Goal: Information Seeking & Learning: Learn about a topic

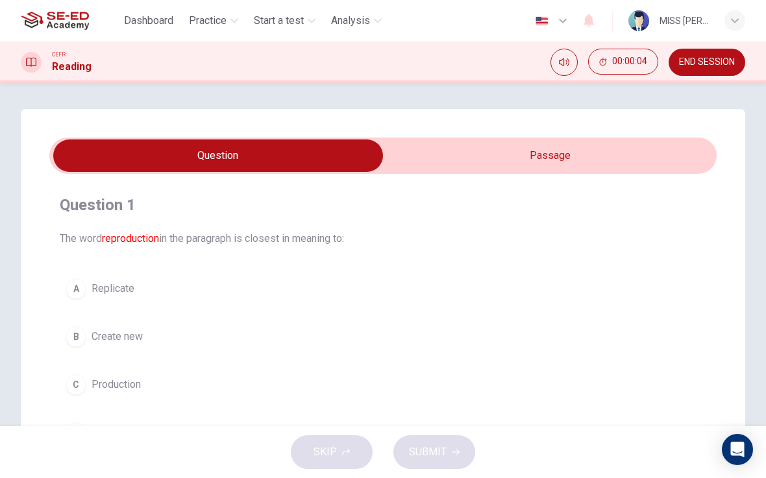
click at [578, 170] on input "checkbox" at bounding box center [218, 156] width 1001 height 32
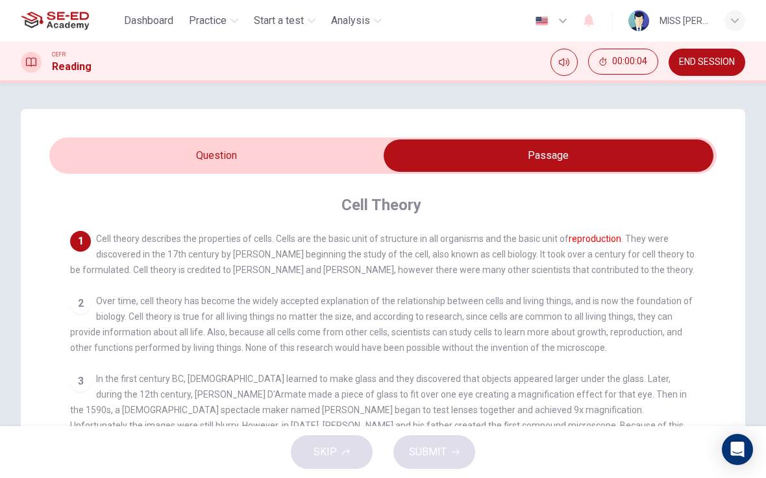
click at [611, 149] on input "checkbox" at bounding box center [548, 156] width 1001 height 32
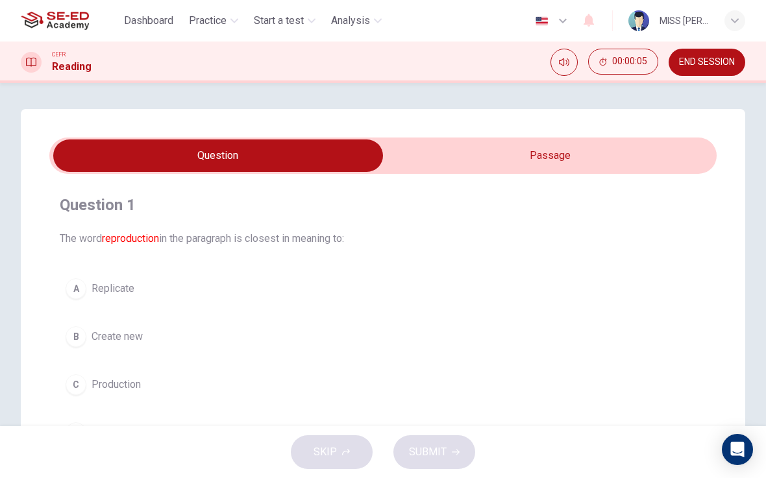
click at [626, 156] on input "checkbox" at bounding box center [218, 156] width 1001 height 32
checkbox input "true"
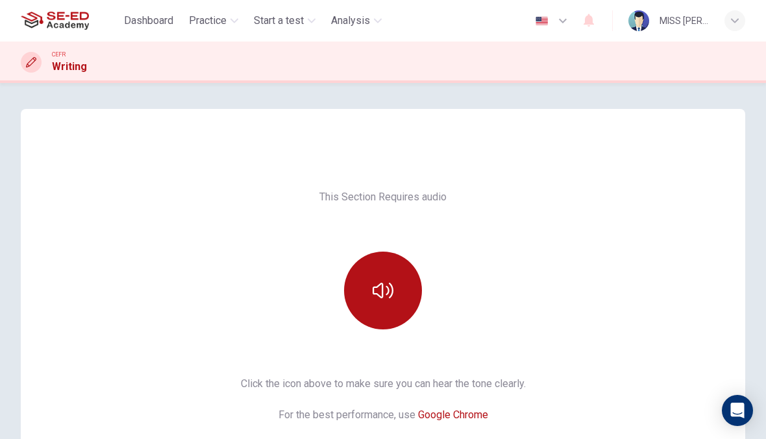
scroll to position [-1, 0]
click at [216, 18] on span "Practice" at bounding box center [208, 21] width 38 height 16
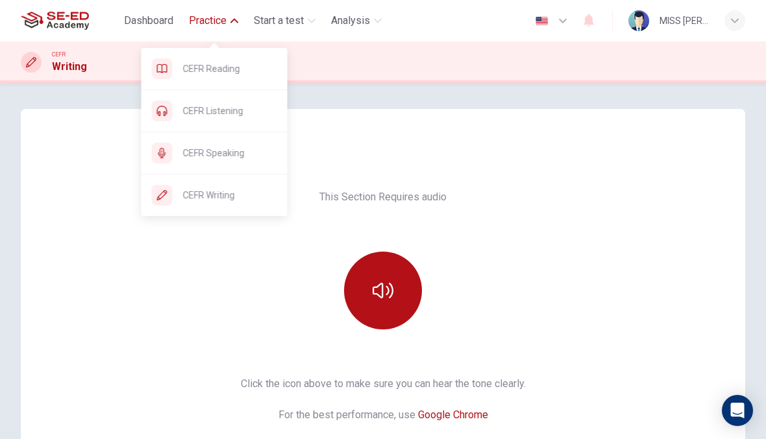
click at [253, 116] on span "CEFR Listening" at bounding box center [230, 111] width 94 height 16
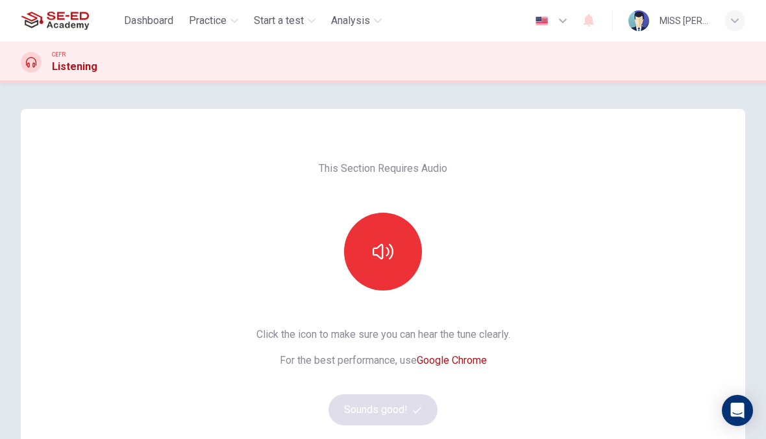
click at [380, 233] on button "button" at bounding box center [383, 252] width 78 height 78
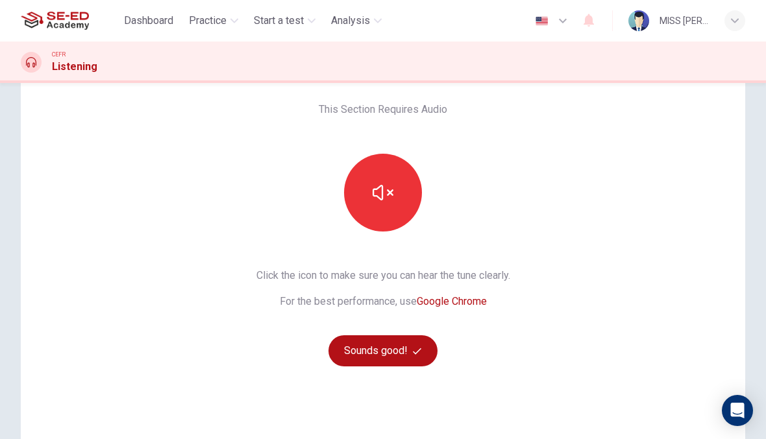
scroll to position [60, 0]
click at [380, 192] on icon "button" at bounding box center [383, 192] width 21 height 21
click at [396, 199] on button "button" at bounding box center [383, 192] width 78 height 78
click at [386, 204] on button "button" at bounding box center [383, 192] width 78 height 78
click at [394, 350] on button "Sounds good!" at bounding box center [382, 350] width 109 height 31
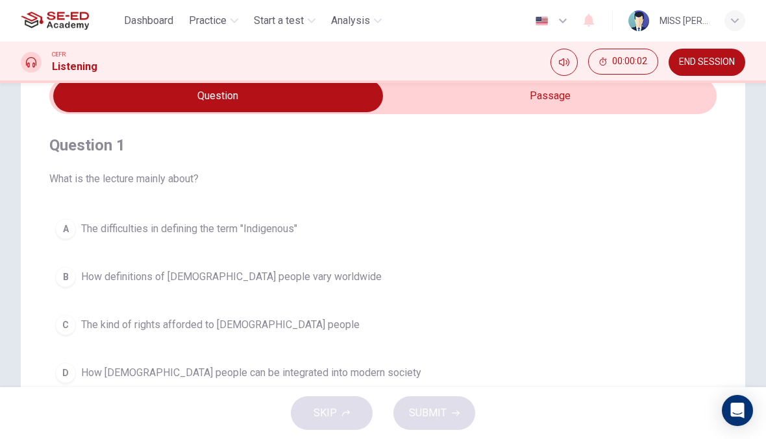
click at [565, 59] on icon "Mute" at bounding box center [564, 62] width 10 height 10
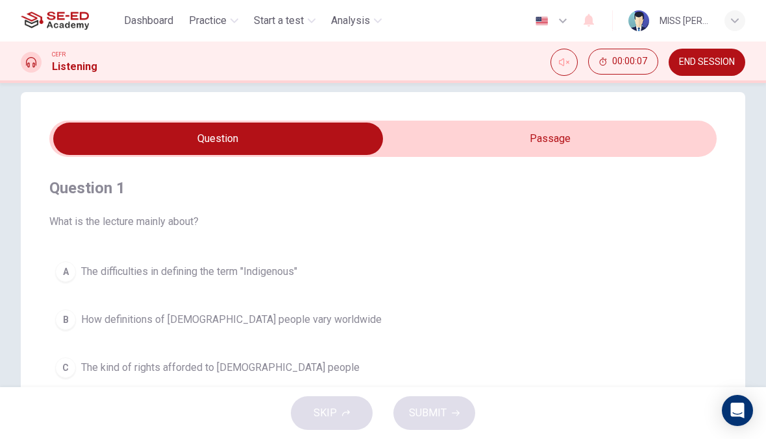
scroll to position [11, 0]
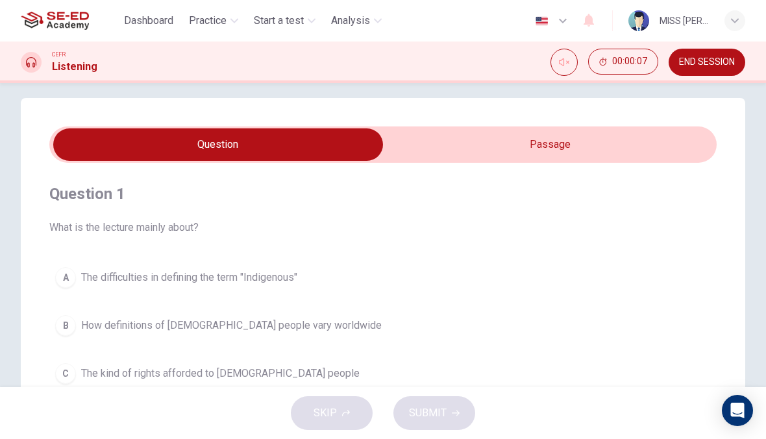
click at [552, 148] on input "checkbox" at bounding box center [218, 144] width 1001 height 32
checkbox input "true"
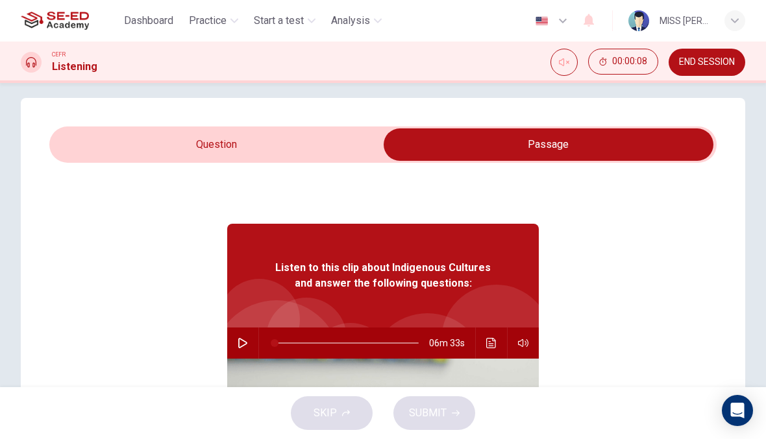
click at [246, 337] on button "button" at bounding box center [242, 343] width 21 height 31
click at [100, 120] on div "Question 1 What is the lecture mainly about? A The difficulties in defining the…" at bounding box center [383, 359] width 724 height 522
type input "2"
click at [104, 139] on input "checkbox" at bounding box center [548, 144] width 1001 height 32
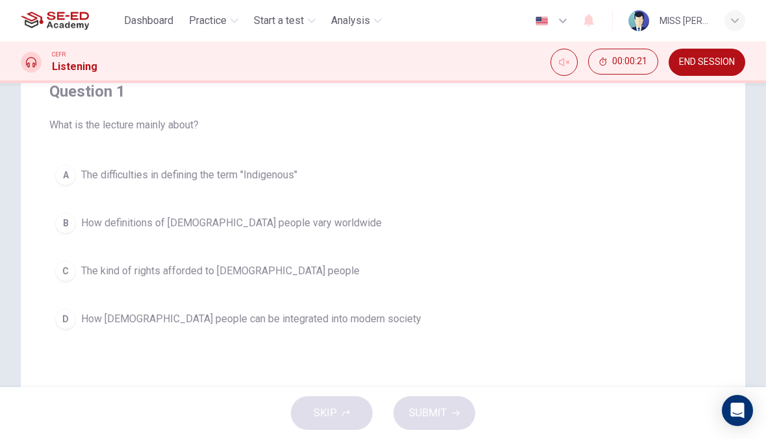
scroll to position [112, 0]
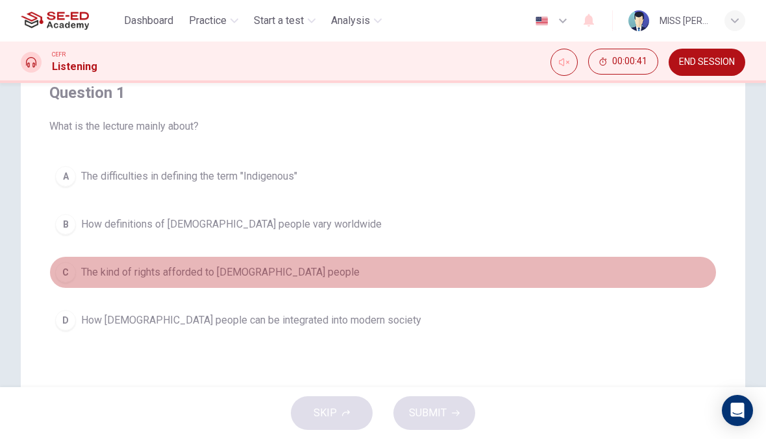
click at [412, 278] on button "C The kind of rights afforded to Indigenous people" at bounding box center [382, 272] width 667 height 32
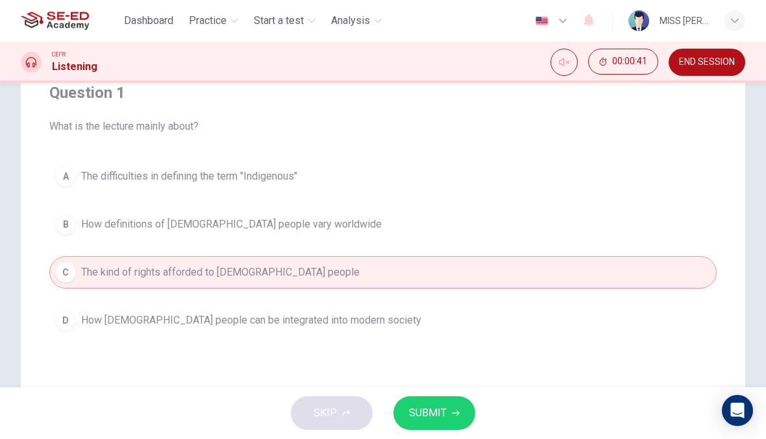
click at [433, 405] on span "SUBMIT" at bounding box center [428, 413] width 38 height 18
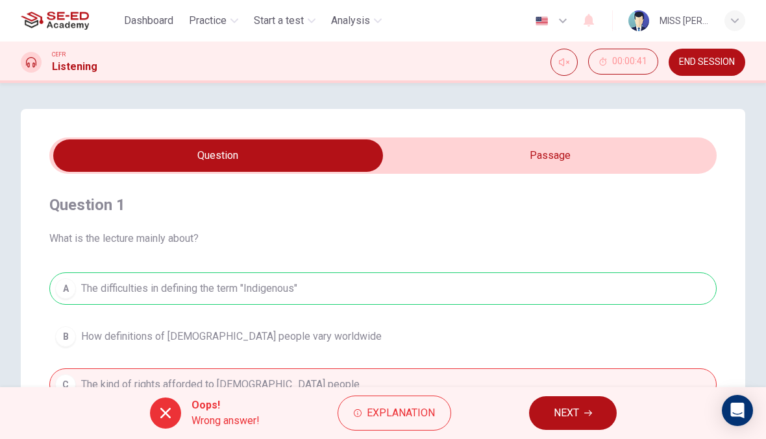
scroll to position [0, 0]
click at [630, 148] on input "checkbox" at bounding box center [218, 156] width 1001 height 32
checkbox input "true"
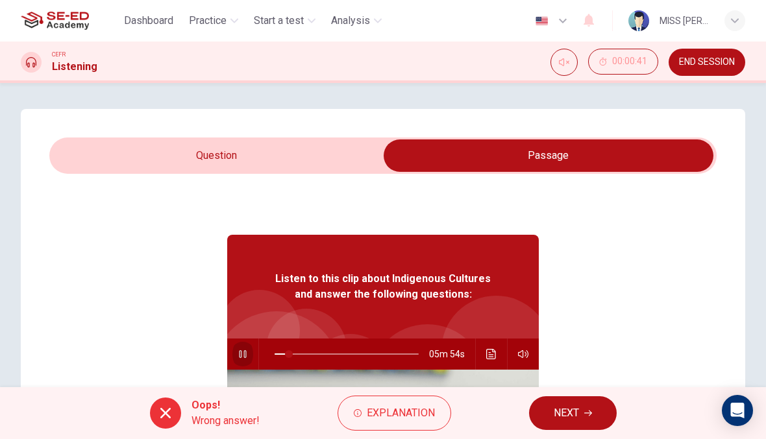
click at [240, 354] on icon "button" at bounding box center [243, 354] width 10 height 10
type input "10"
click at [274, 153] on input "checkbox" at bounding box center [548, 156] width 1001 height 32
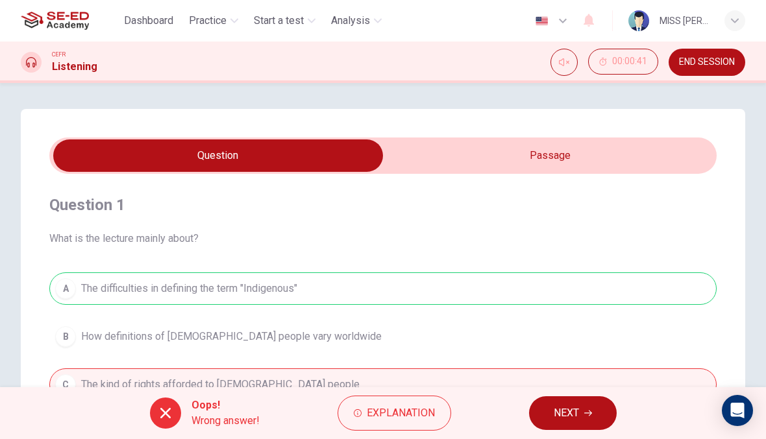
click at [403, 406] on span "Explanation" at bounding box center [401, 413] width 68 height 18
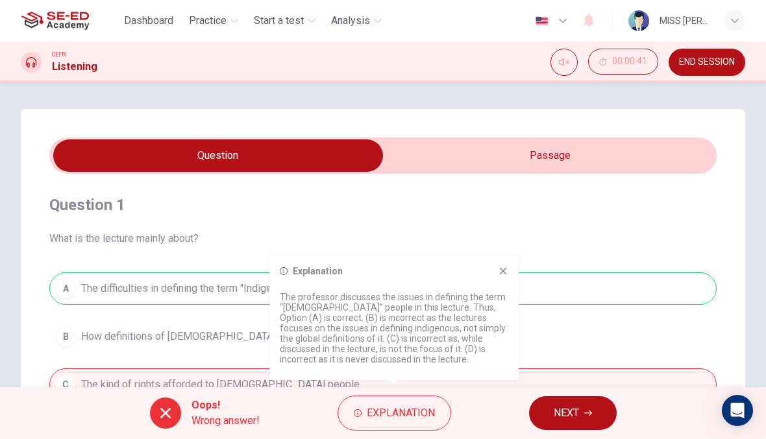
click at [506, 271] on icon at bounding box center [503, 271] width 10 height 10
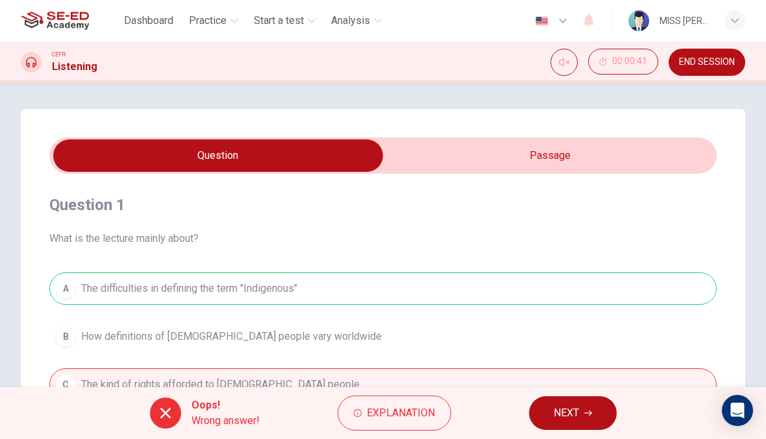
click at [584, 414] on icon "button" at bounding box center [588, 414] width 8 height 8
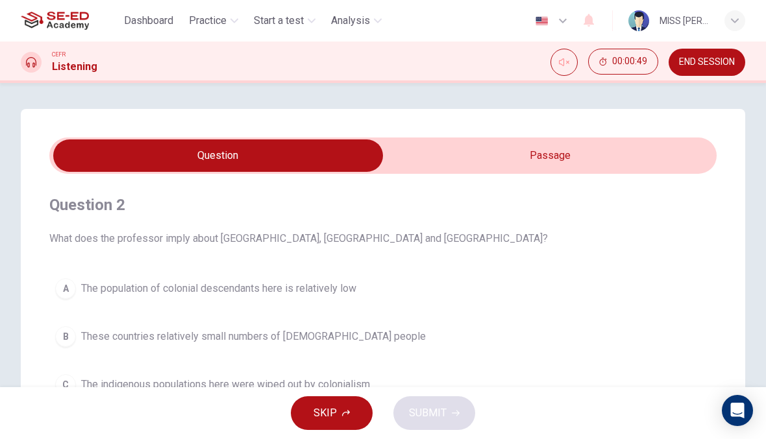
click at [564, 160] on input "checkbox" at bounding box center [218, 156] width 1001 height 32
checkbox input "true"
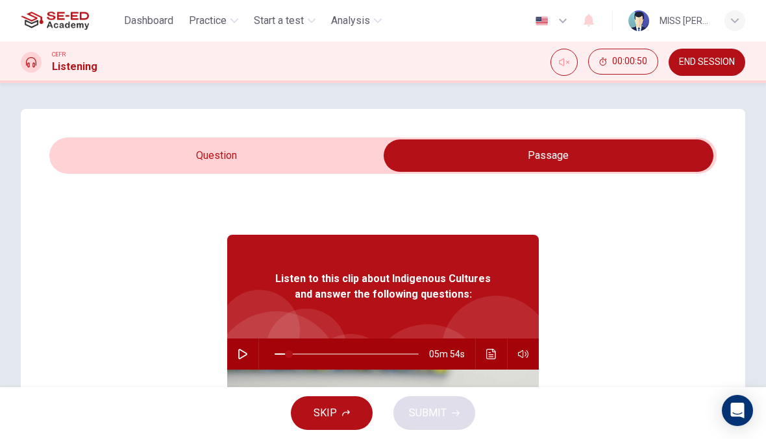
click at [243, 352] on icon "button" at bounding box center [242, 354] width 9 height 10
type input "10"
click at [298, 155] on input "checkbox" at bounding box center [548, 156] width 1001 height 32
checkbox input "false"
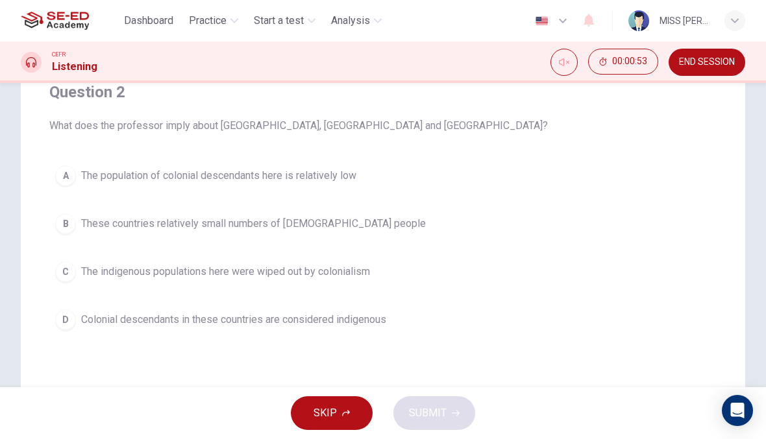
scroll to position [114, 0]
click at [167, 177] on span "The population of colonial descendants here is relatively low" at bounding box center [218, 175] width 275 height 16
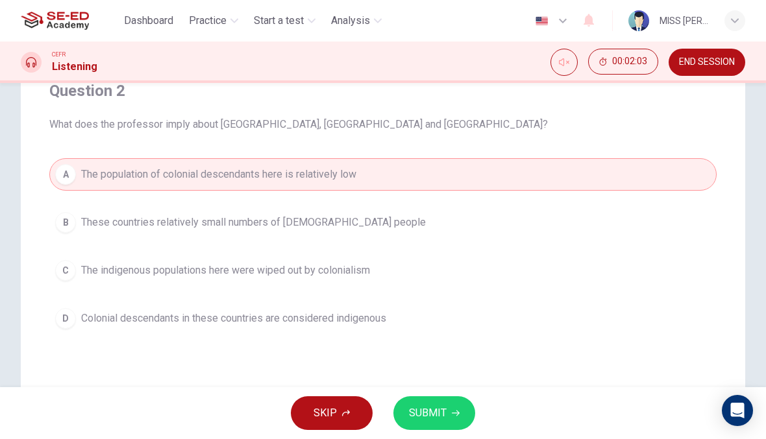
click at [452, 421] on button "SUBMIT" at bounding box center [434, 414] width 82 height 34
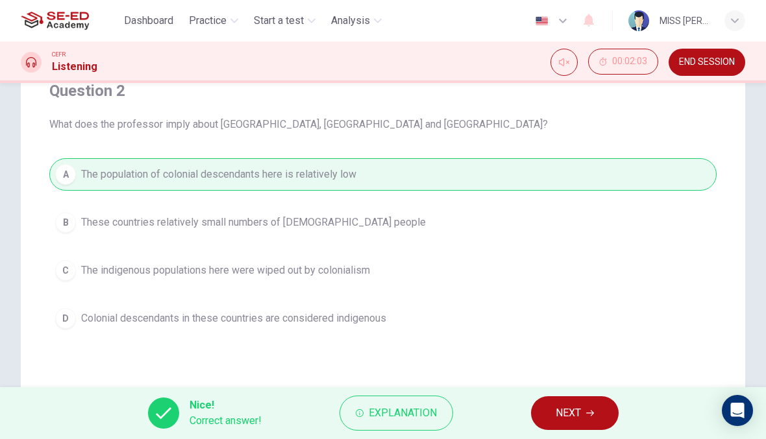
click at [573, 404] on span "NEXT" at bounding box center [568, 413] width 25 height 18
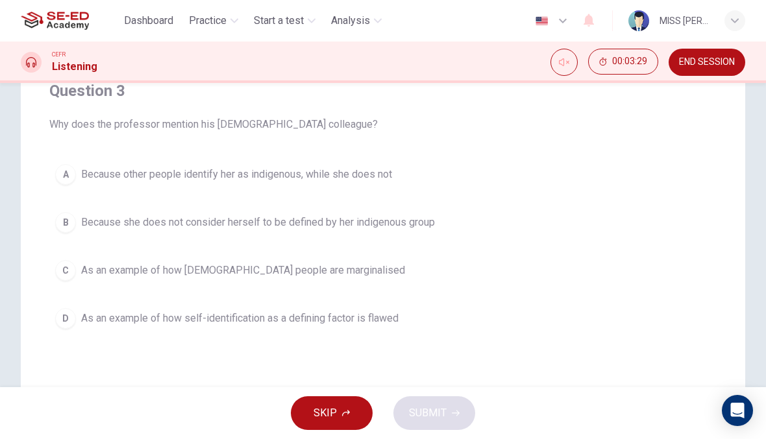
click at [445, 312] on button "D As an example of how self-identification as a defining factor is flawed" at bounding box center [382, 318] width 667 height 32
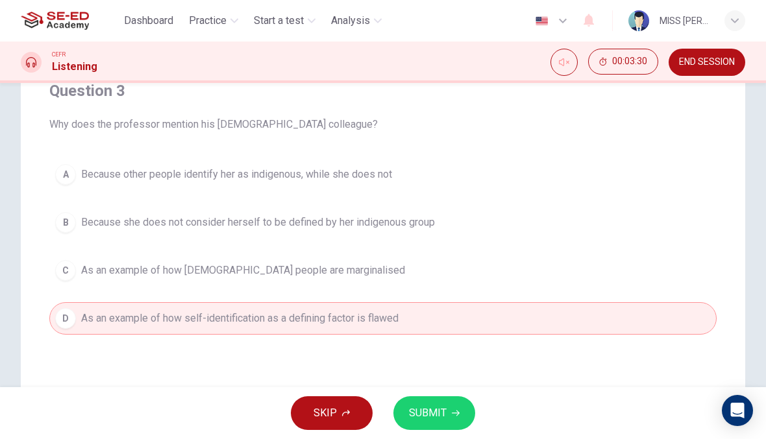
click at [438, 405] on span "SUBMIT" at bounding box center [428, 413] width 38 height 18
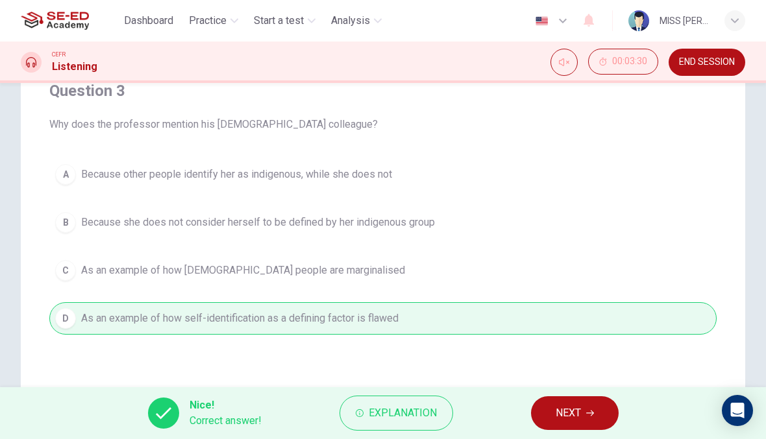
click at [589, 406] on button "NEXT" at bounding box center [575, 414] width 88 height 34
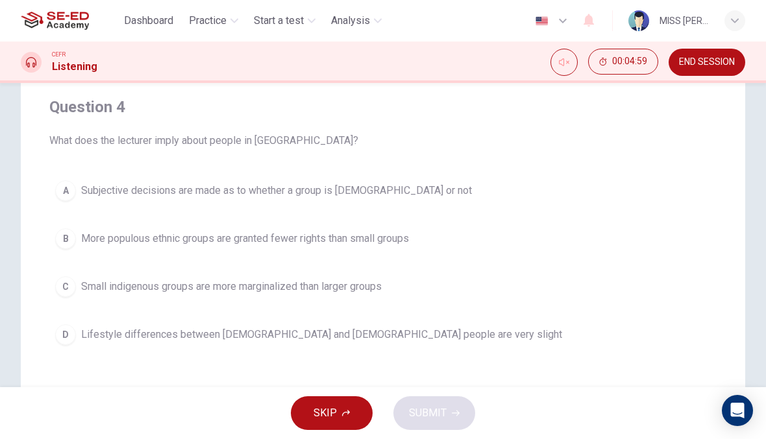
scroll to position [79, 0]
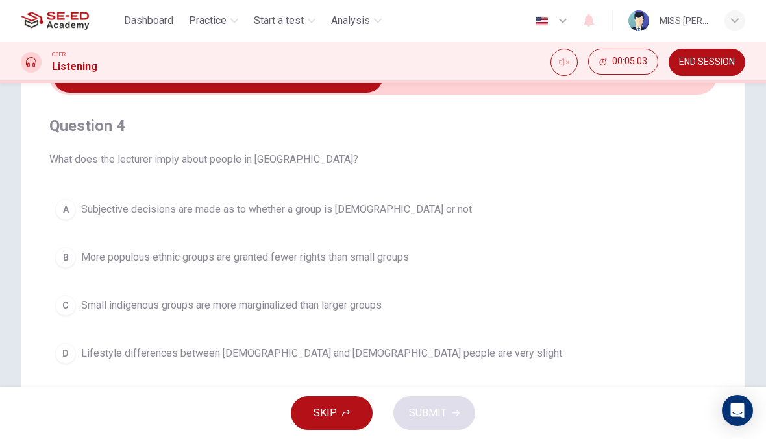
click at [175, 330] on div "A Subjective decisions are made as to whether a group is indigenous or not B Mo…" at bounding box center [382, 281] width 667 height 177
click at [204, 304] on span "Small indigenous groups are more marginalized than larger groups" at bounding box center [231, 306] width 300 height 16
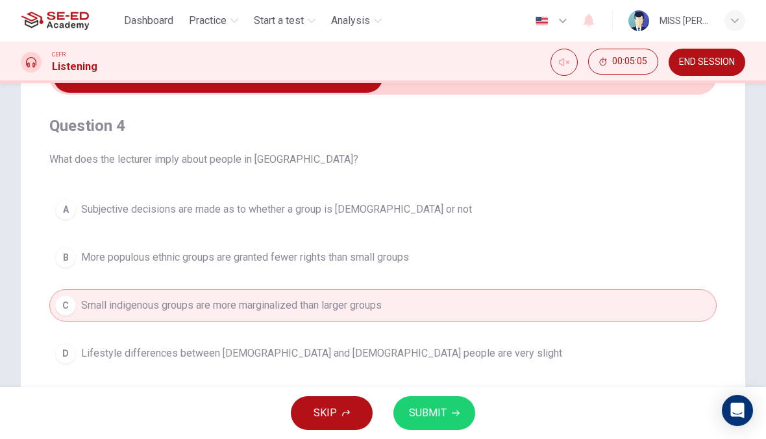
click at [458, 337] on button "D Lifestyle differences between indigenous and non-indigenous people are very s…" at bounding box center [382, 353] width 667 height 32
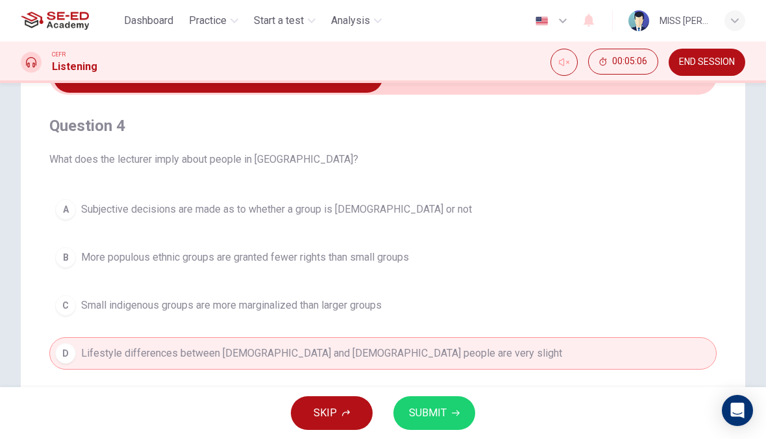
click at [491, 300] on button "C Small indigenous groups are more marginalized than larger groups" at bounding box center [382, 305] width 667 height 32
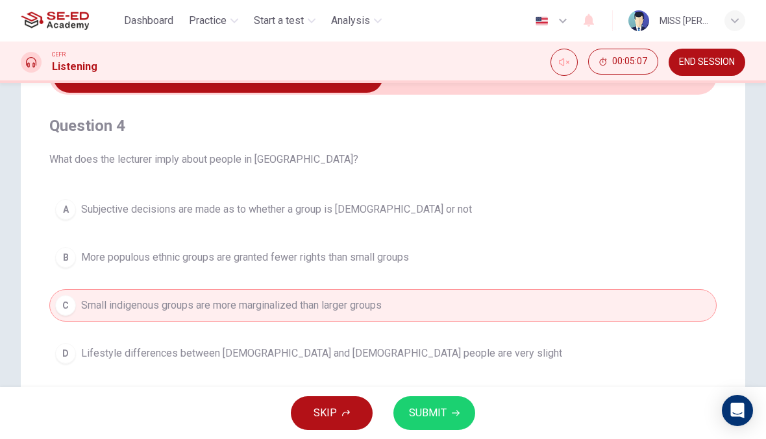
click at [439, 416] on span "SUBMIT" at bounding box center [428, 413] width 38 height 18
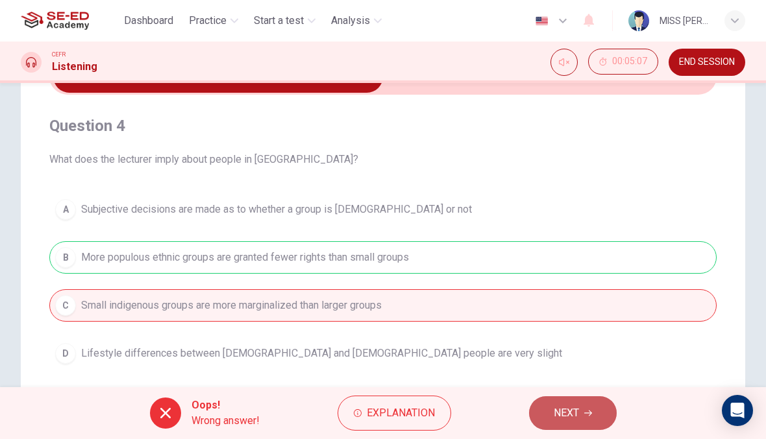
click at [566, 413] on span "NEXT" at bounding box center [566, 413] width 25 height 18
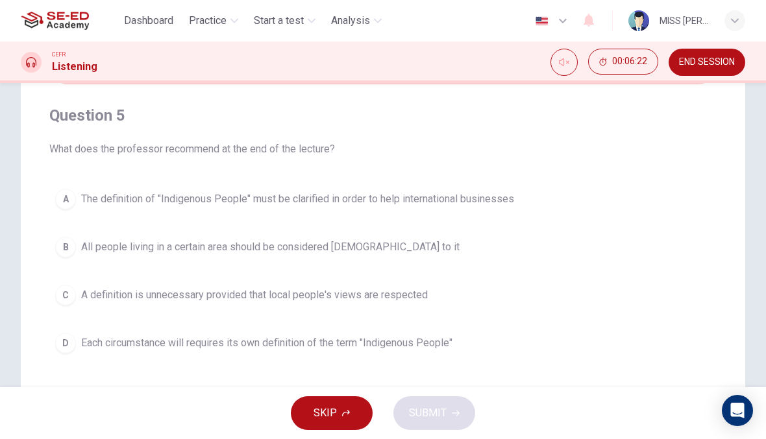
scroll to position [86, 0]
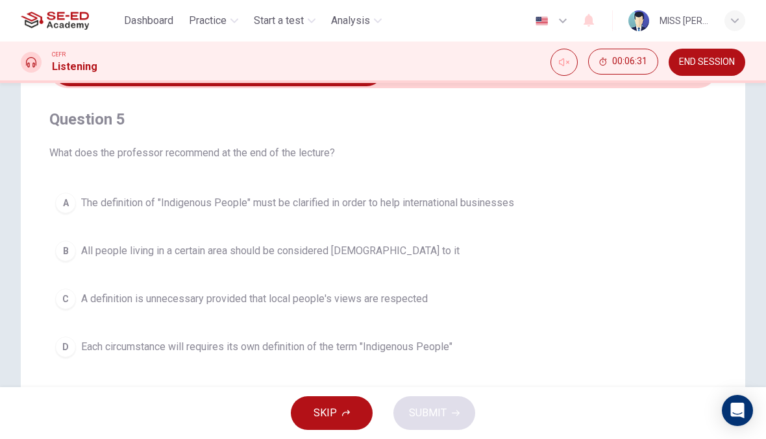
click at [509, 249] on button "B All people living in a certain area should be considered indigenous to it" at bounding box center [382, 251] width 667 height 32
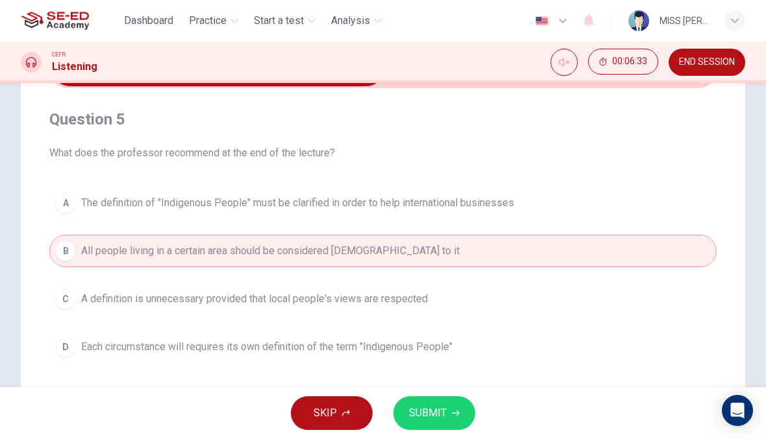
click at [481, 348] on button "D Each circumstance will requires its own definition of the term "Indigenous Pe…" at bounding box center [382, 347] width 667 height 32
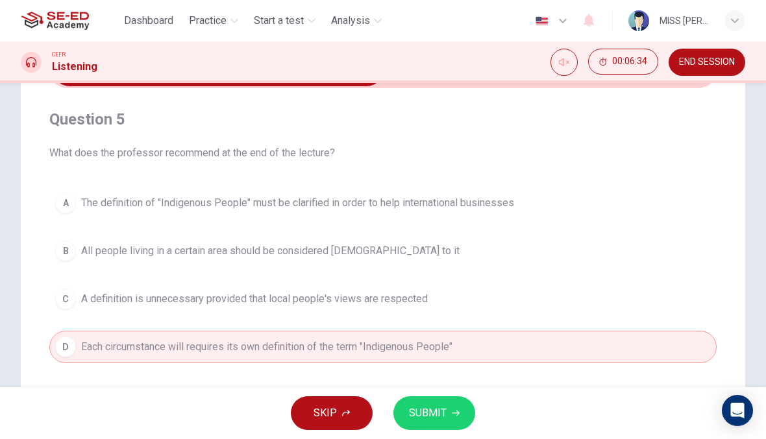
click at [443, 415] on span "SUBMIT" at bounding box center [428, 413] width 38 height 18
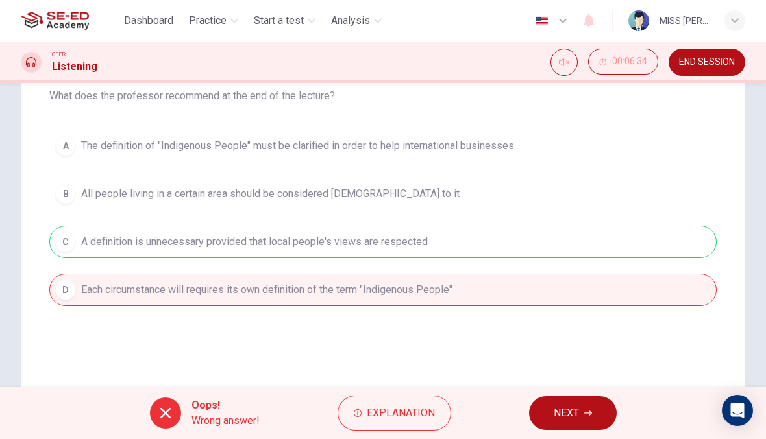
scroll to position [143, 0]
click at [589, 426] on button "NEXT" at bounding box center [573, 414] width 88 height 34
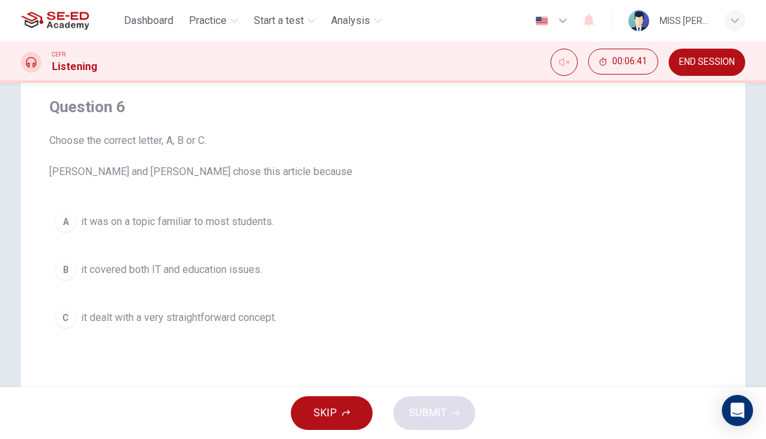
scroll to position [101, 0]
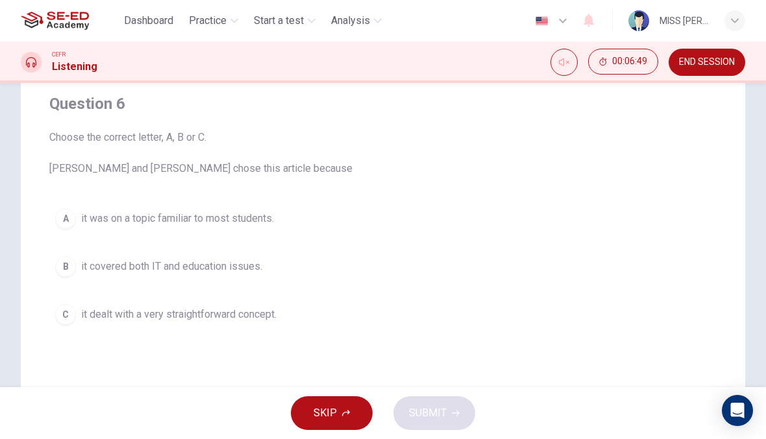
click at [212, 306] on button "C it dealt with a very straightforward concept." at bounding box center [382, 315] width 667 height 32
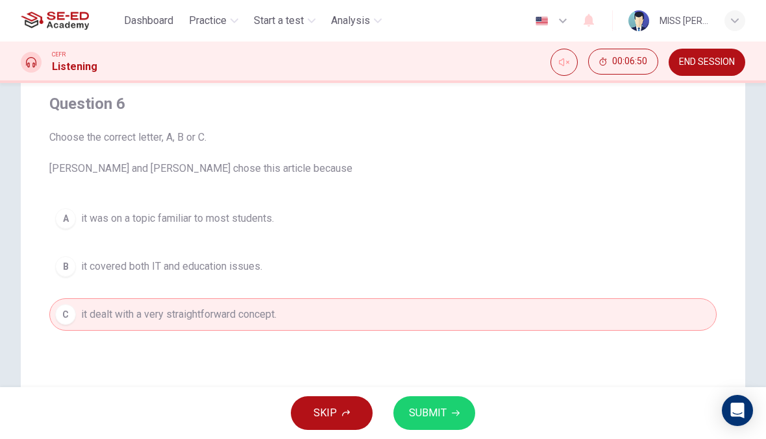
click at [193, 262] on span "it covered both IT and education issues." at bounding box center [171, 267] width 181 height 16
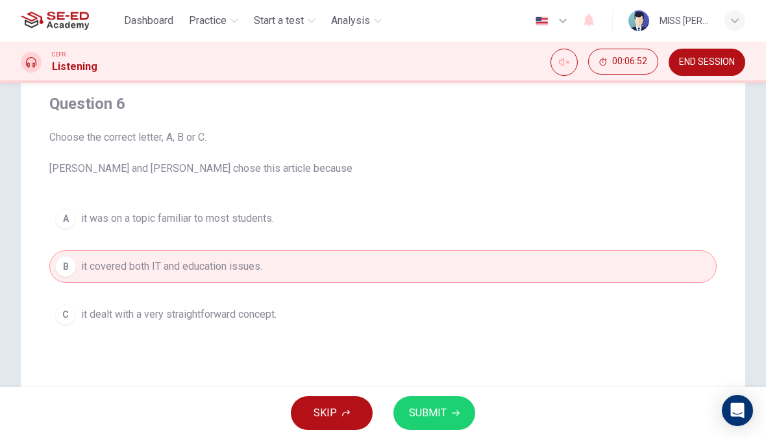
click at [425, 411] on span "SUBMIT" at bounding box center [428, 413] width 38 height 18
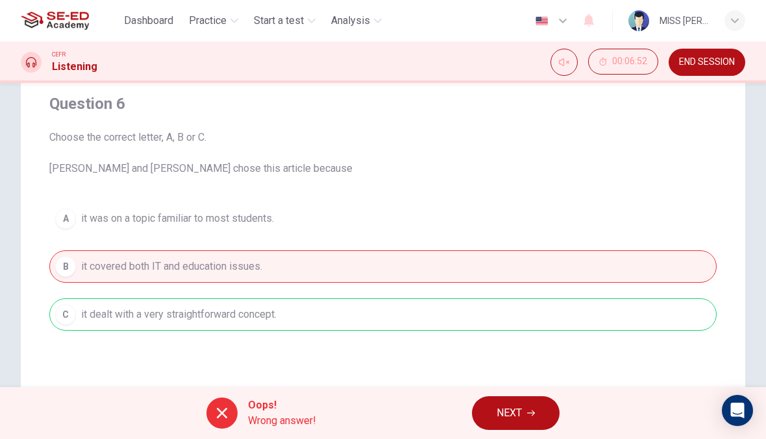
click at [506, 413] on span "NEXT" at bounding box center [508, 413] width 25 height 18
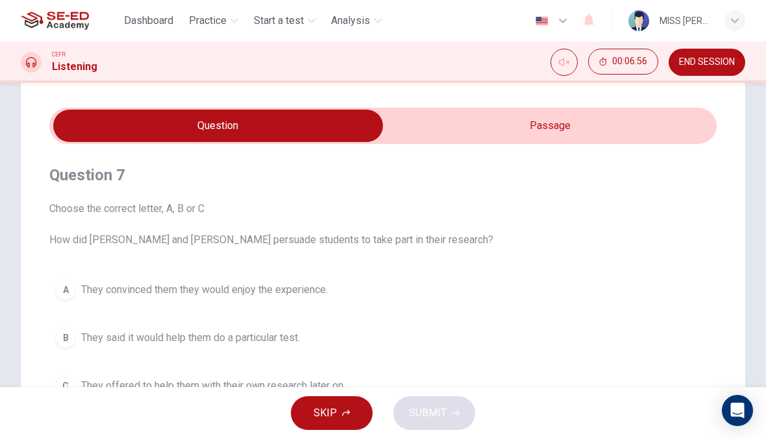
scroll to position [29, 0]
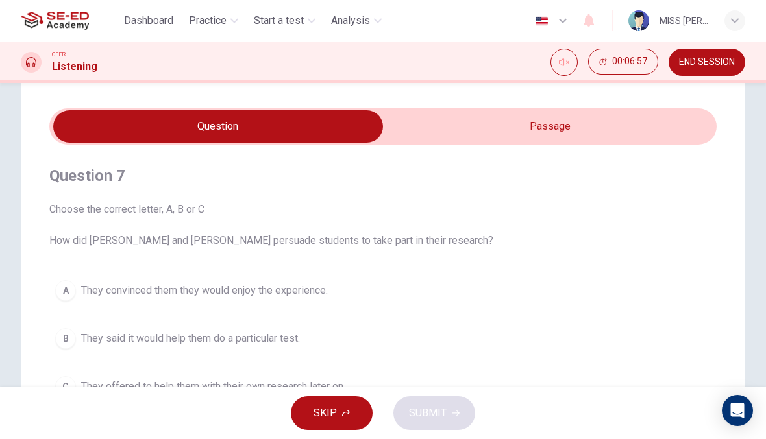
click at [609, 122] on input "checkbox" at bounding box center [218, 126] width 1001 height 32
checkbox input "true"
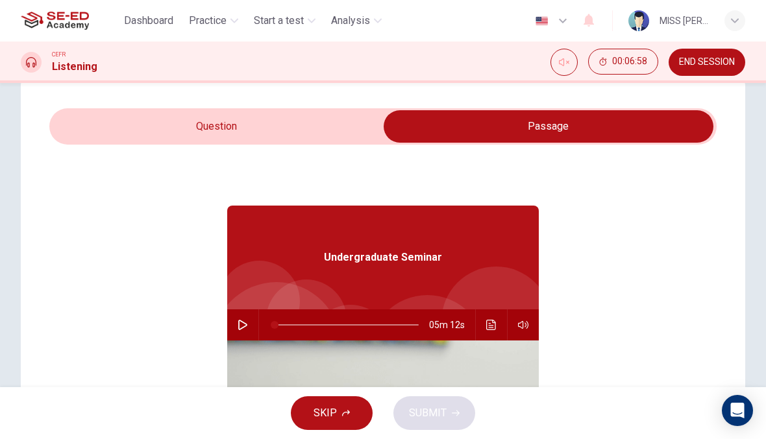
click at [249, 323] on button "button" at bounding box center [242, 325] width 21 height 31
type input "0"
click at [321, 125] on input "checkbox" at bounding box center [548, 126] width 1001 height 32
checkbox input "false"
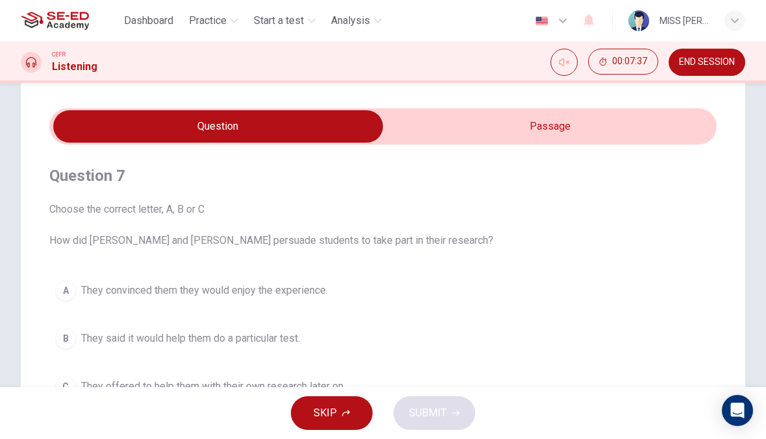
type input "12"
click at [537, 121] on input "checkbox" at bounding box center [218, 126] width 1001 height 32
checkbox input "true"
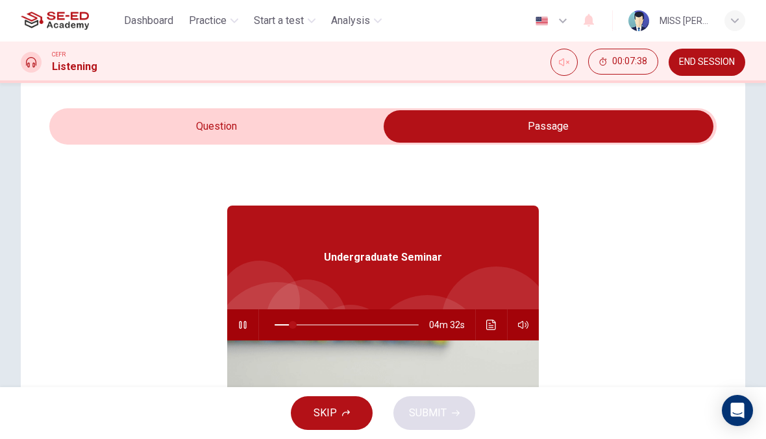
click at [247, 324] on icon "button" at bounding box center [243, 325] width 10 height 10
type input "13"
click at [289, 111] on input "checkbox" at bounding box center [548, 126] width 1001 height 32
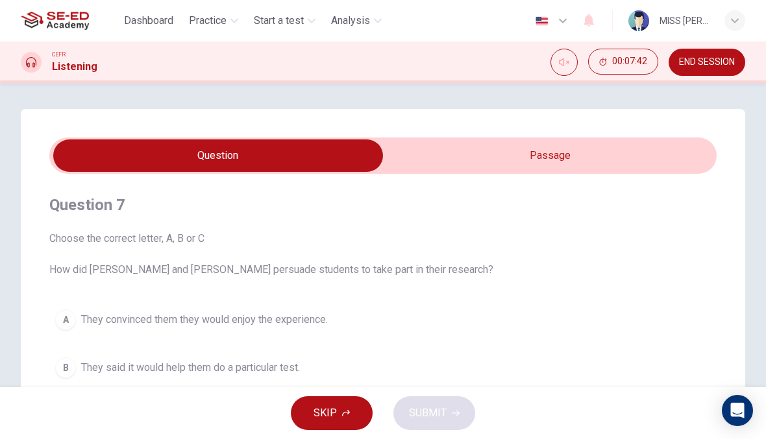
scroll to position [0, 0]
click at [504, 147] on input "checkbox" at bounding box center [218, 156] width 1001 height 32
checkbox input "true"
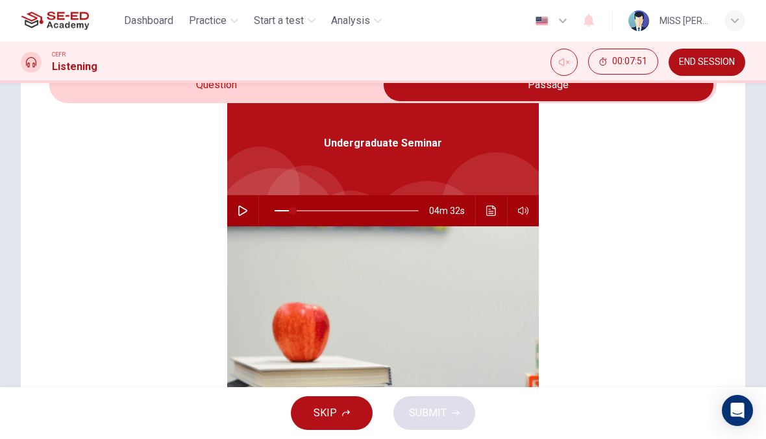
scroll to position [48, 0]
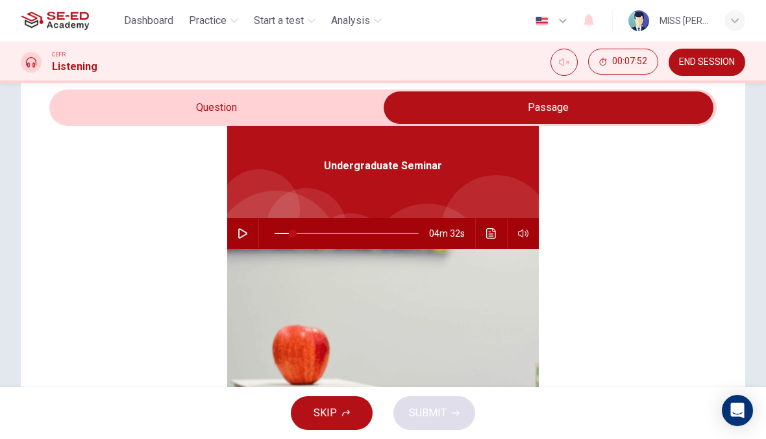
click at [245, 228] on icon "button" at bounding box center [243, 233] width 10 height 10
click at [241, 227] on button "button" at bounding box center [242, 233] width 21 height 31
type input "13"
click at [713, 68] on button "END SESSION" at bounding box center [706, 62] width 77 height 27
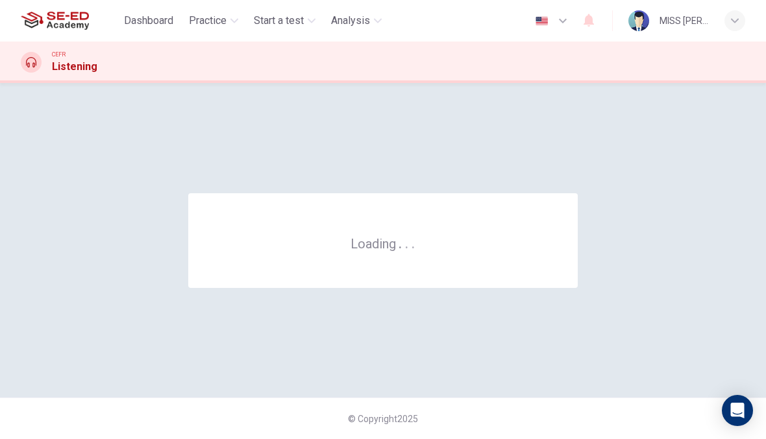
scroll to position [0, 0]
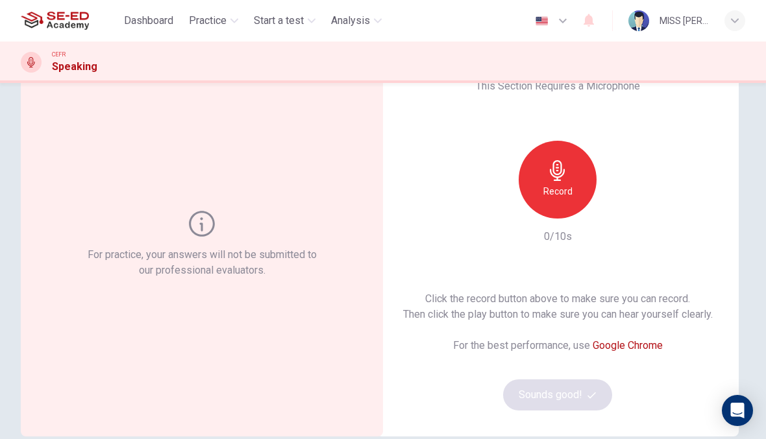
scroll to position [53, 0]
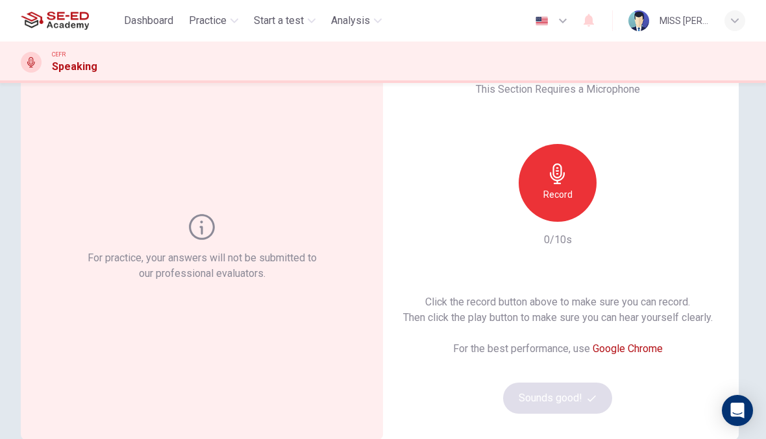
click at [570, 201] on h6 "Record" at bounding box center [557, 195] width 29 height 16
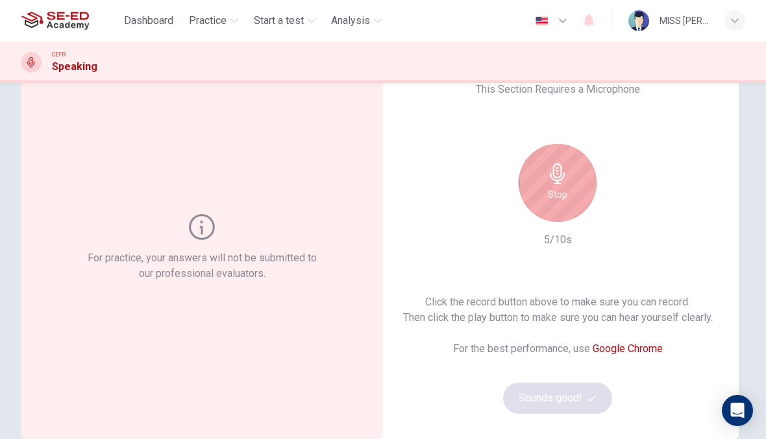
click at [576, 192] on div "Stop" at bounding box center [558, 183] width 78 height 78
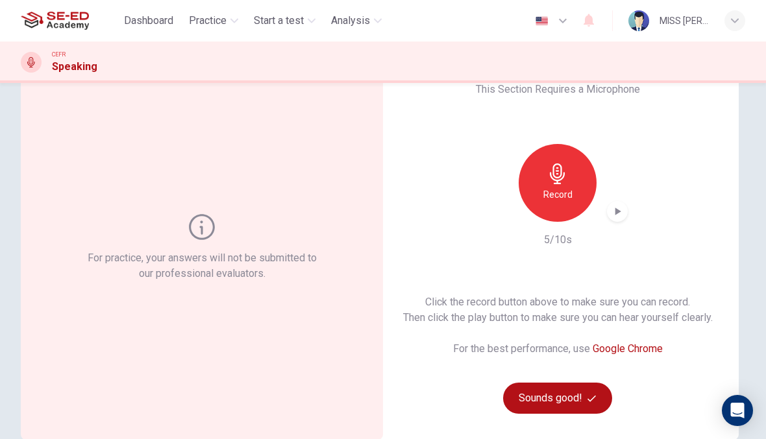
click at [614, 210] on icon "button" at bounding box center [617, 211] width 13 height 13
click at [559, 189] on h6 "Record" at bounding box center [557, 195] width 29 height 16
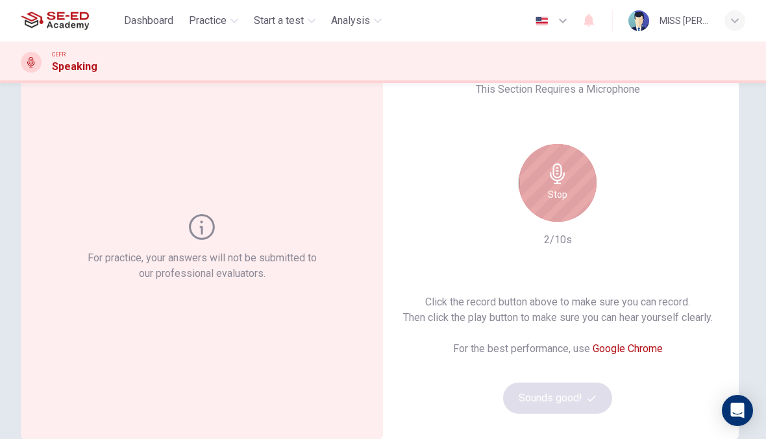
click at [557, 193] on h6 "Stop" at bounding box center [557, 195] width 19 height 16
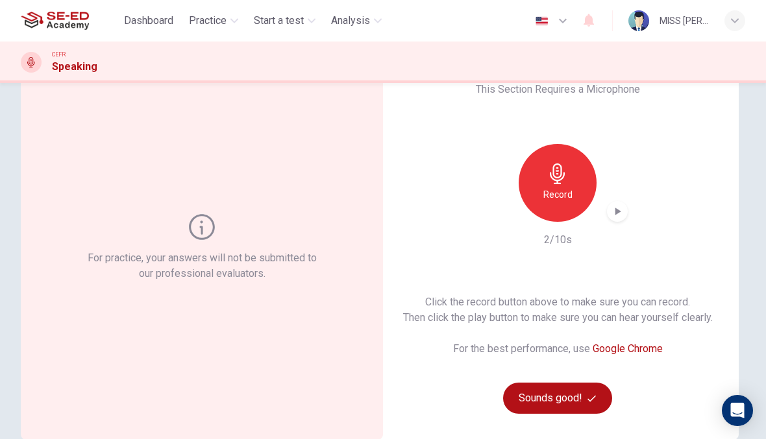
click at [618, 215] on icon "button" at bounding box center [617, 211] width 13 height 13
click at [613, 212] on icon "button" at bounding box center [617, 211] width 13 height 13
click at [620, 212] on icon "button" at bounding box center [618, 212] width 6 height 8
click at [561, 173] on icon "button" at bounding box center [557, 174] width 15 height 21
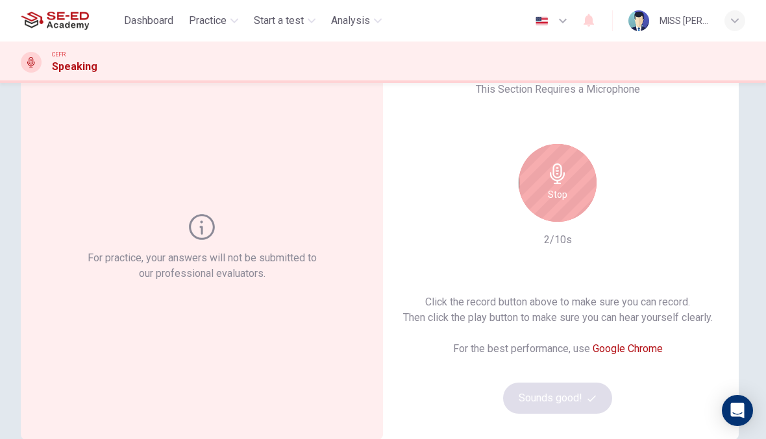
click at [576, 187] on div "Stop" at bounding box center [558, 183] width 78 height 78
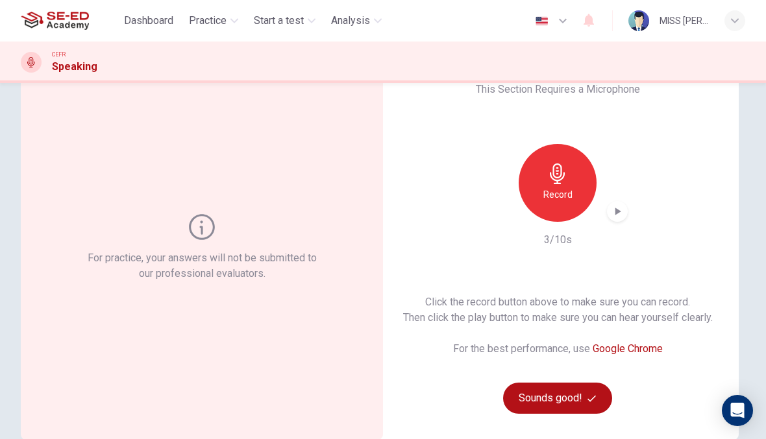
click at [618, 219] on div "button" at bounding box center [617, 211] width 21 height 21
click at [575, 399] on button "Sounds good!" at bounding box center [557, 398] width 109 height 31
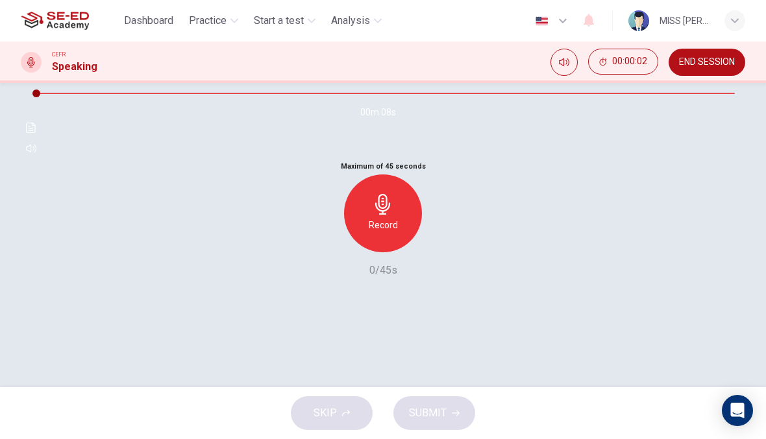
scroll to position [108, 0]
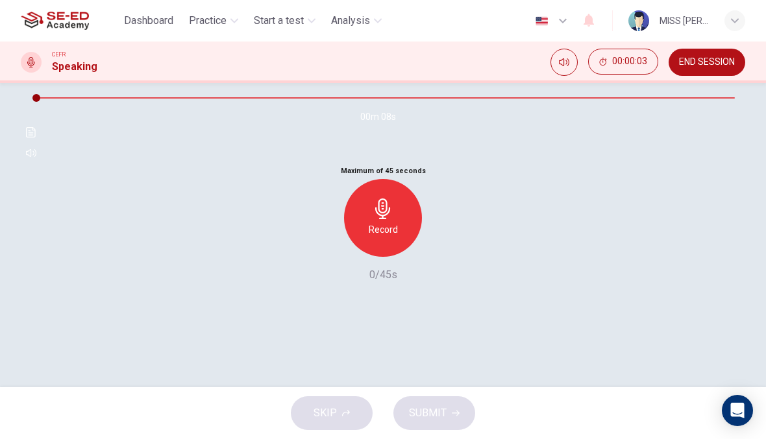
click at [36, 79] on icon "button" at bounding box center [31, 74] width 10 height 10
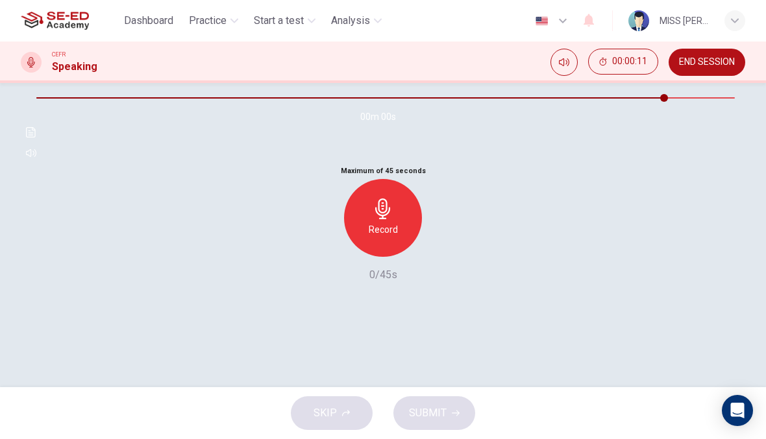
type input "0"
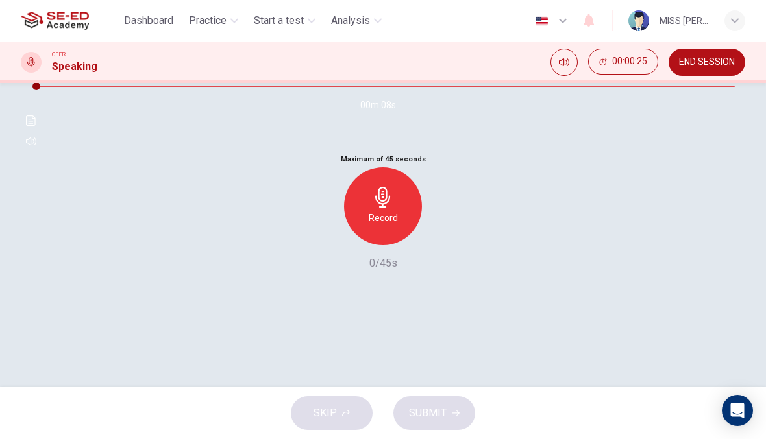
scroll to position [119, 0]
click at [388, 246] on div "Record" at bounding box center [383, 207] width 78 height 78
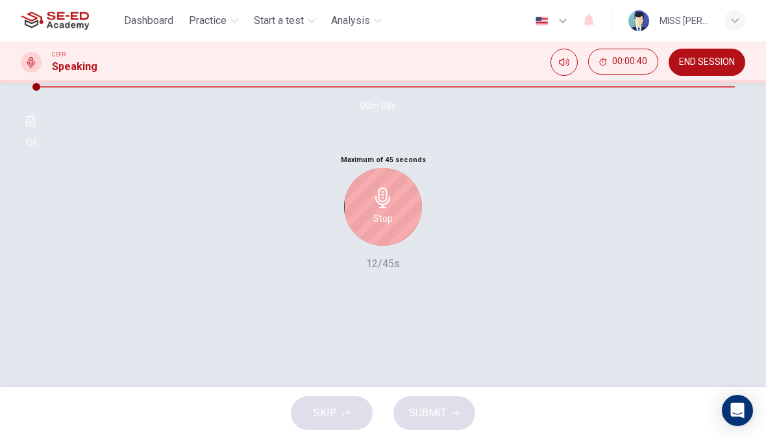
click at [389, 208] on icon "button" at bounding box center [383, 198] width 21 height 21
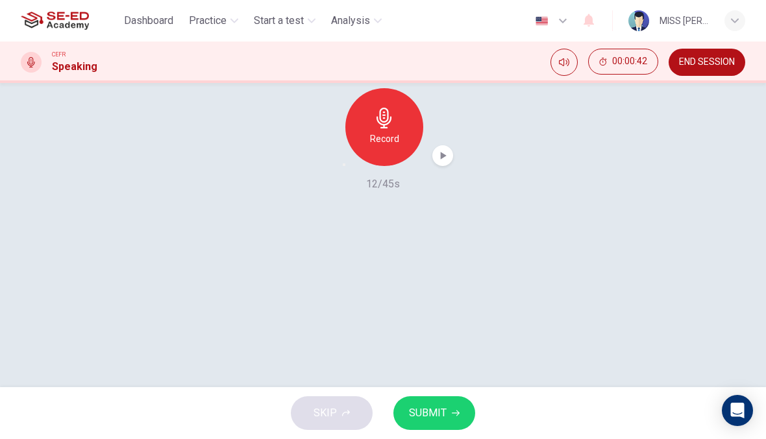
scroll to position [199, 0]
click at [448, 162] on icon "button" at bounding box center [442, 155] width 13 height 13
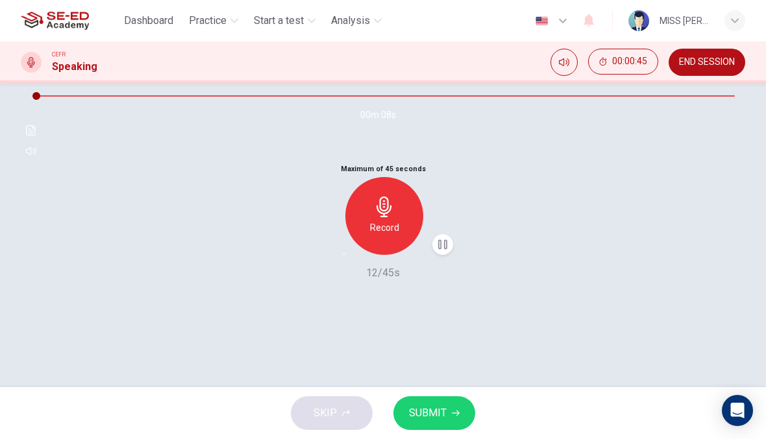
scroll to position [127, 0]
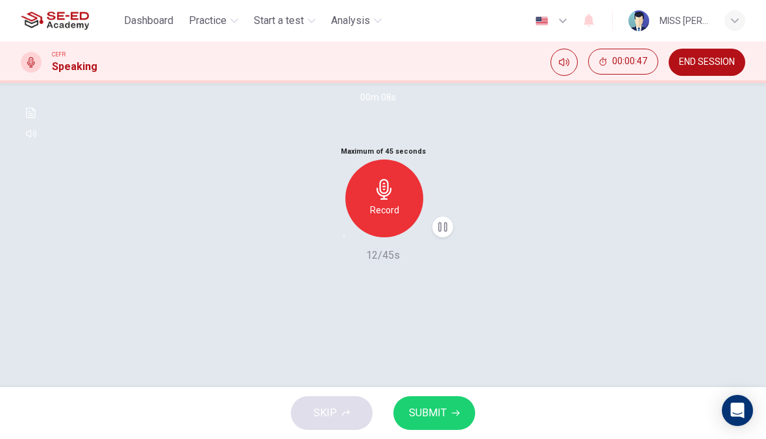
click at [344, 236] on icon "button" at bounding box center [344, 236] width 0 height 0
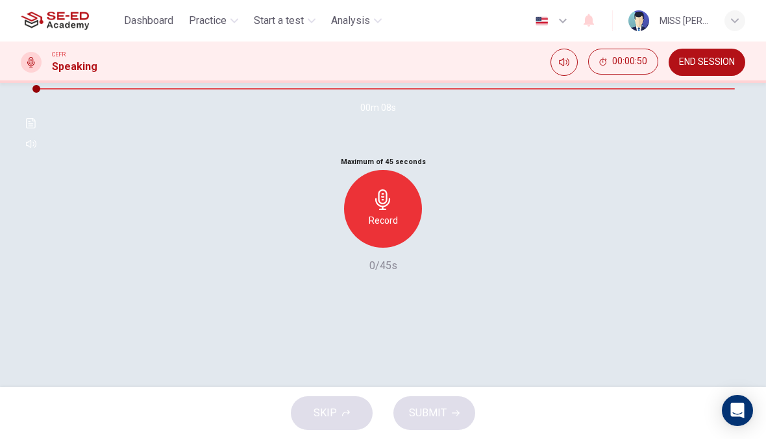
scroll to position [114, 0]
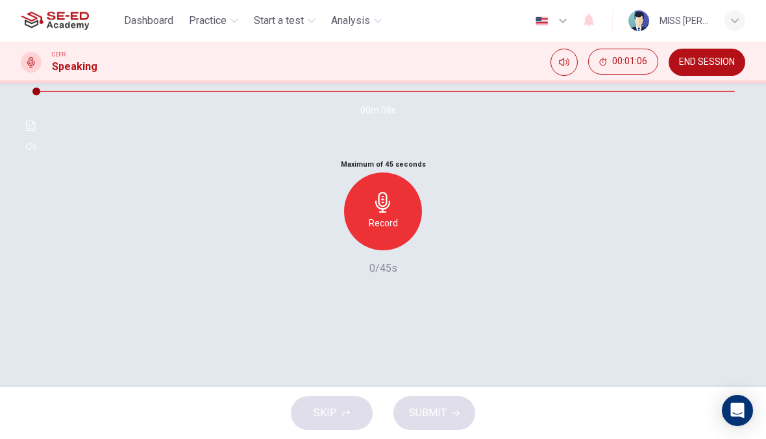
click at [391, 213] on icon "button" at bounding box center [383, 202] width 21 height 21
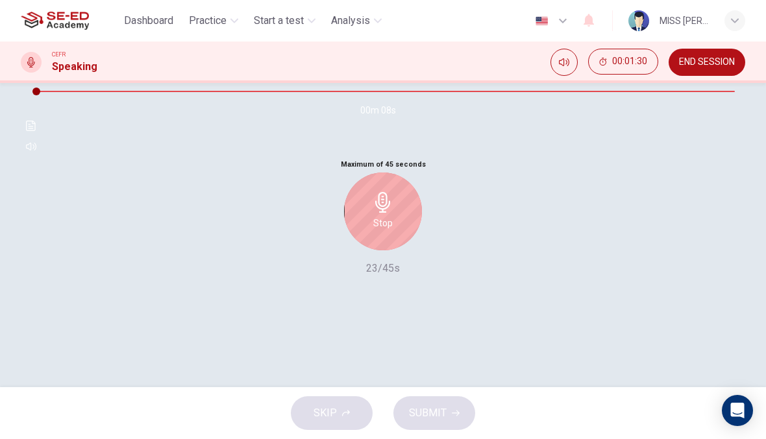
click at [393, 251] on div "Stop" at bounding box center [383, 212] width 78 height 78
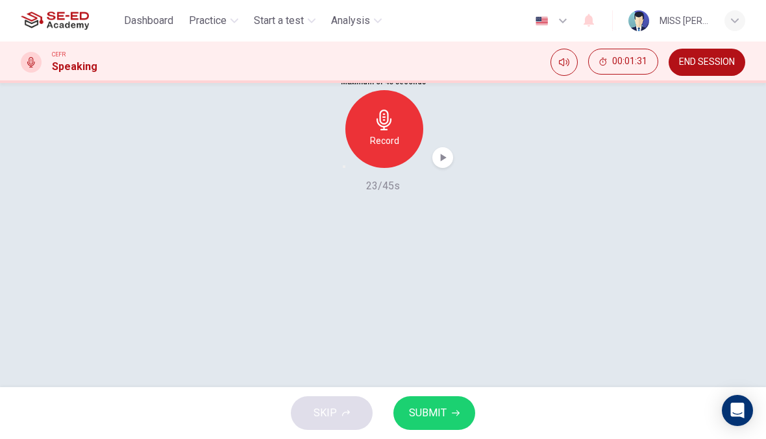
scroll to position [195, 0]
click at [438, 165] on icon "button" at bounding box center [442, 159] width 13 height 13
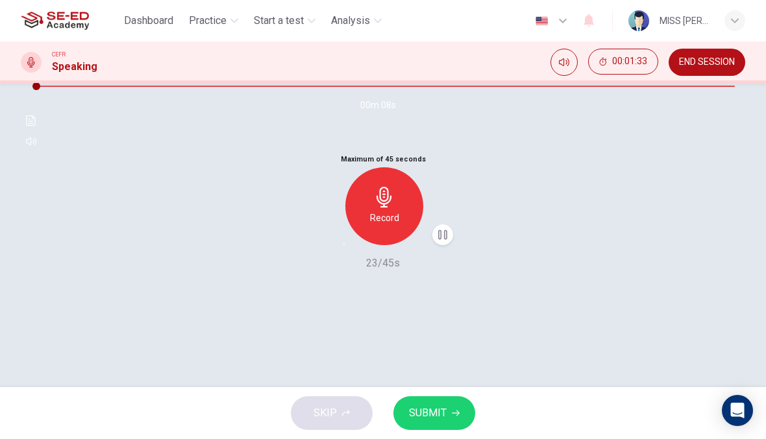
scroll to position [97, 0]
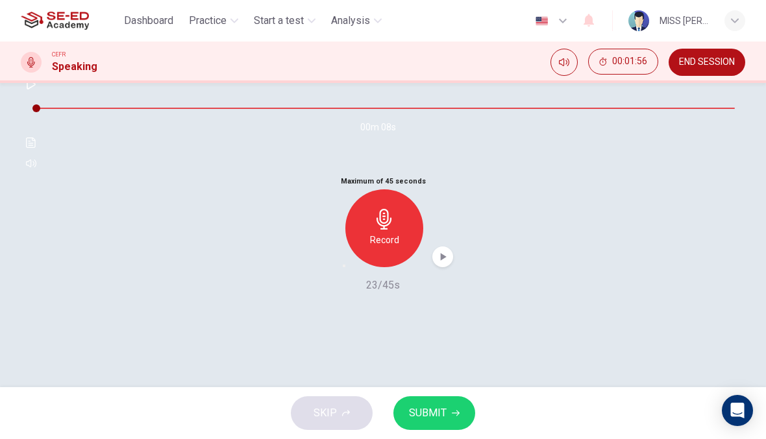
click at [441, 420] on span "SUBMIT" at bounding box center [428, 413] width 38 height 18
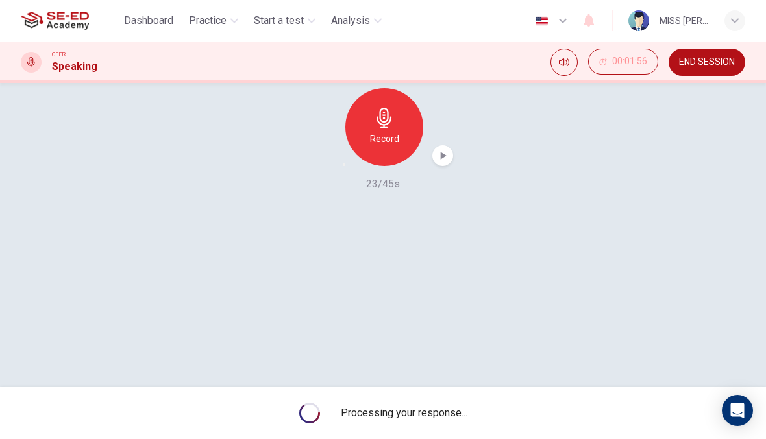
scroll to position [199, 0]
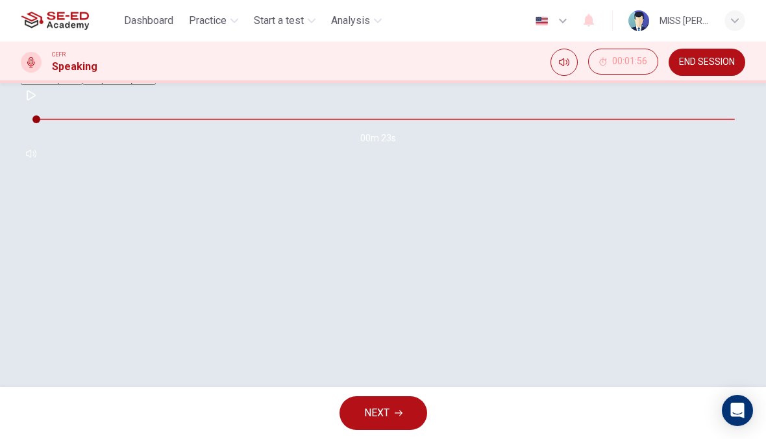
click at [42, 106] on button "button" at bounding box center [31, 95] width 21 height 21
type input "0"
click at [156, 85] on button "Sample Response" at bounding box center [118, 79] width 73 height 12
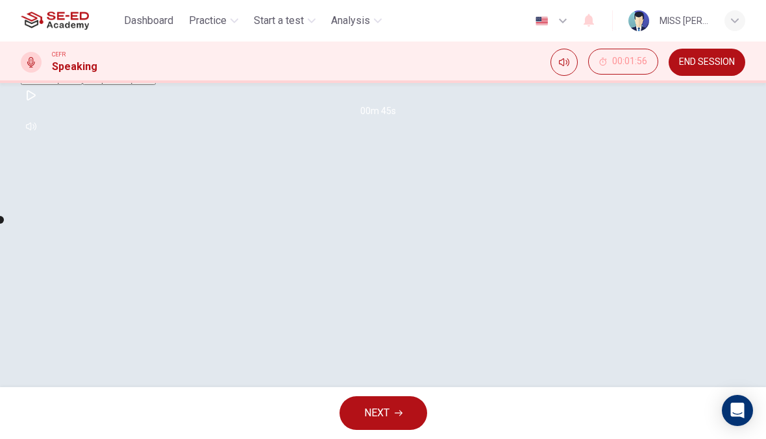
click at [36, 101] on icon "button" at bounding box center [31, 95] width 10 height 10
type input "2"
click at [82, 85] on button "Your Response" at bounding box center [52, 79] width 62 height 12
type input "8"
type input "2"
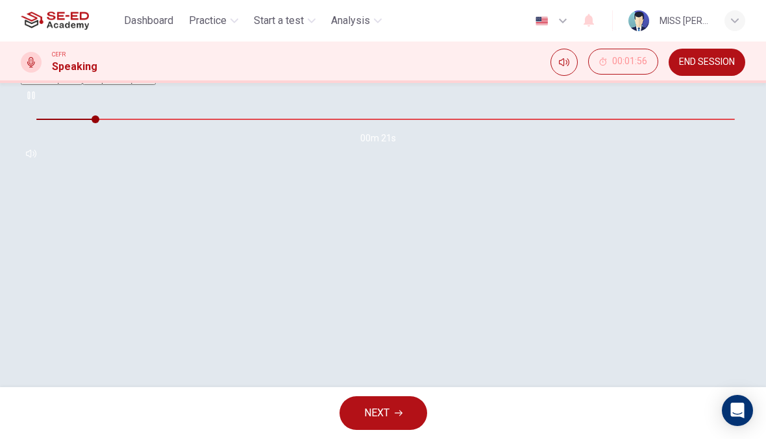
click at [34, 99] on icon "button" at bounding box center [30, 96] width 7 height 8
type input "13"
click at [156, 85] on button "Sample Response" at bounding box center [118, 79] width 73 height 12
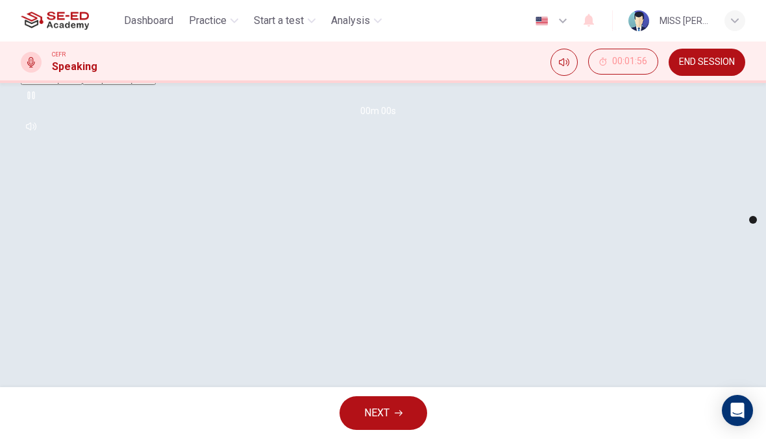
type input "0"
click at [82, 85] on button "Your Response" at bounding box center [52, 79] width 62 height 12
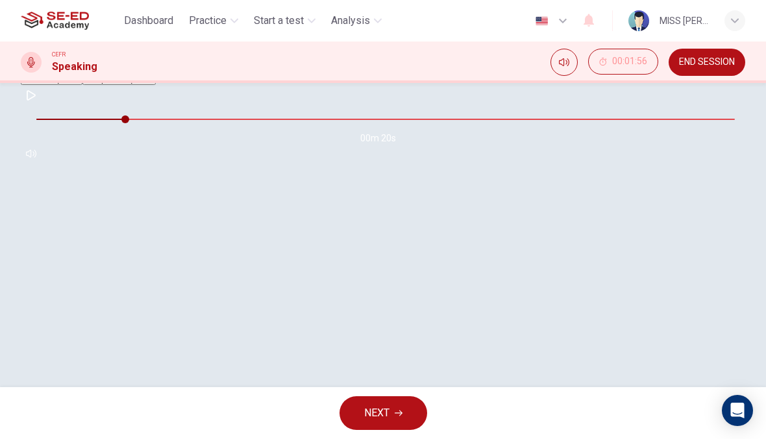
click at [42, 106] on button "button" at bounding box center [31, 95] width 21 height 21
type input "97"
click at [397, 410] on icon "button" at bounding box center [399, 414] width 8 height 8
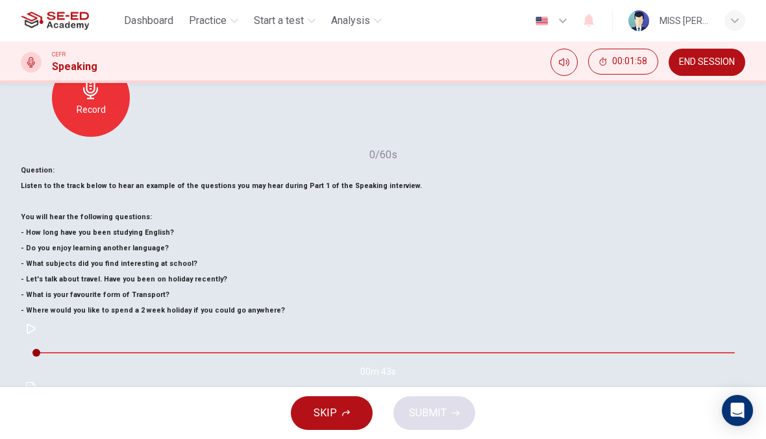
scroll to position [151, 0]
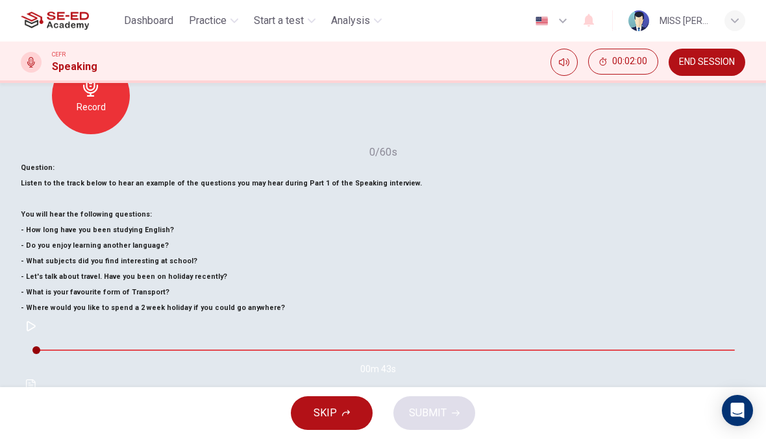
click at [42, 332] on button "button" at bounding box center [31, 326] width 21 height 21
type input "99"
click at [715, 65] on span "END SESSION" at bounding box center [707, 62] width 56 height 10
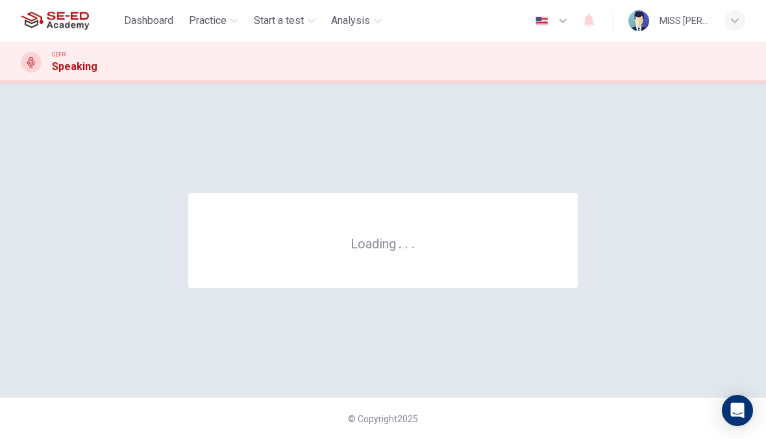
scroll to position [0, 0]
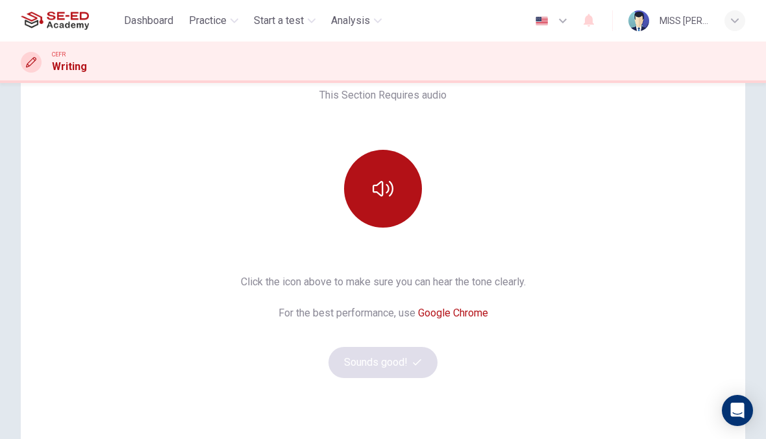
scroll to position [103, 0]
click at [388, 184] on icon "button" at bounding box center [383, 188] width 21 height 21
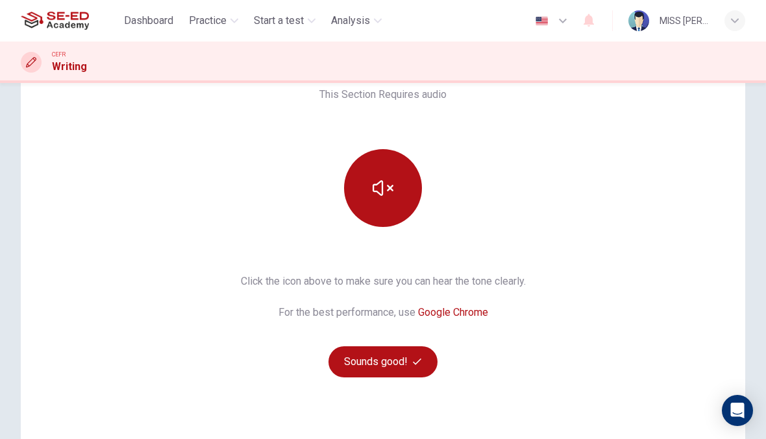
click at [401, 366] on button "Sounds good!" at bounding box center [382, 362] width 109 height 31
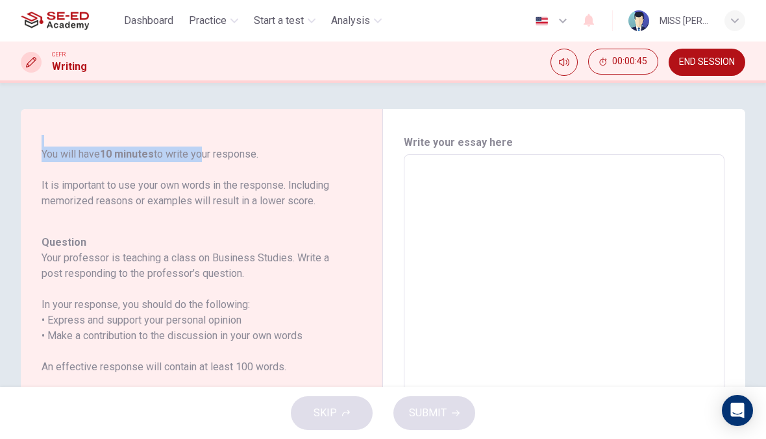
scroll to position [175, 0]
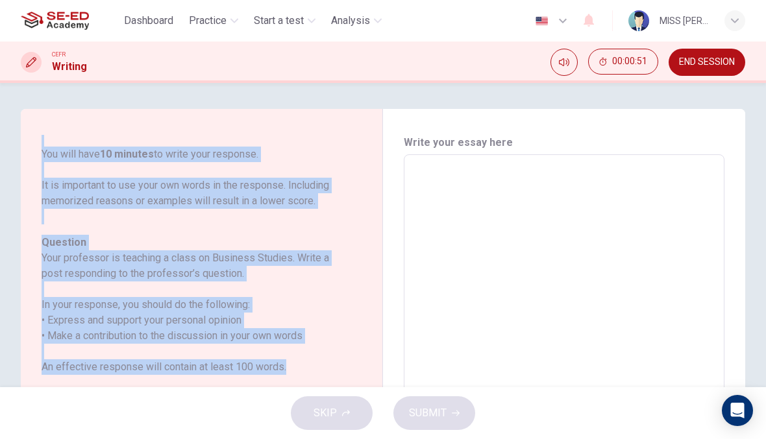
click at [370, 267] on div "Question 1 Question Type : Writing for an Academic Discussion Directions For th…" at bounding box center [207, 372] width 330 height 474
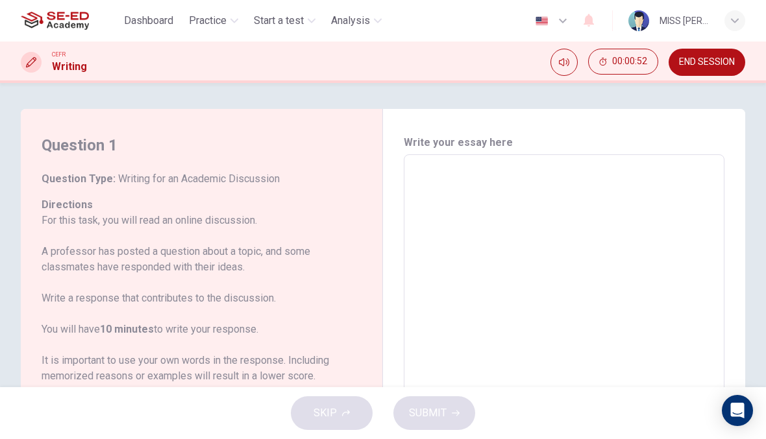
scroll to position [0, 0]
click at [414, 58] on div "CEFR Writing 00:01:03 END SESSION" at bounding box center [383, 62] width 766 height 27
click at [323, 127] on div "Question 1 Question Type : Writing for an Academic Discussion Directions For th…" at bounding box center [202, 372] width 362 height 526
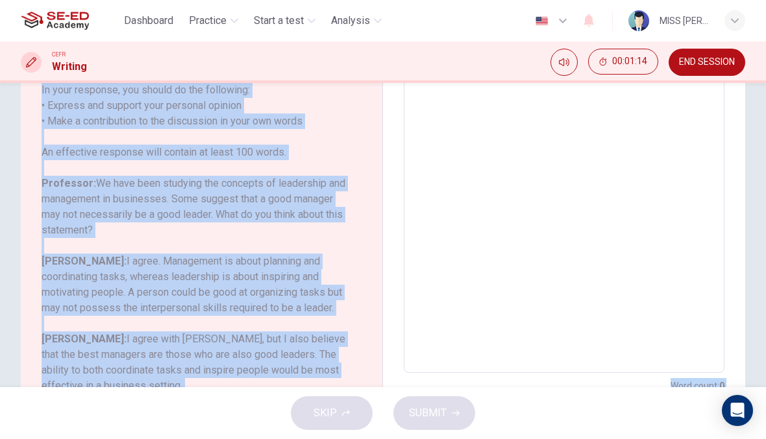
scroll to position [175, 0]
click at [200, 351] on h6 "[PERSON_NAME]: I agree with [PERSON_NAME], but I also believe that the best man…" at bounding box center [194, 363] width 304 height 62
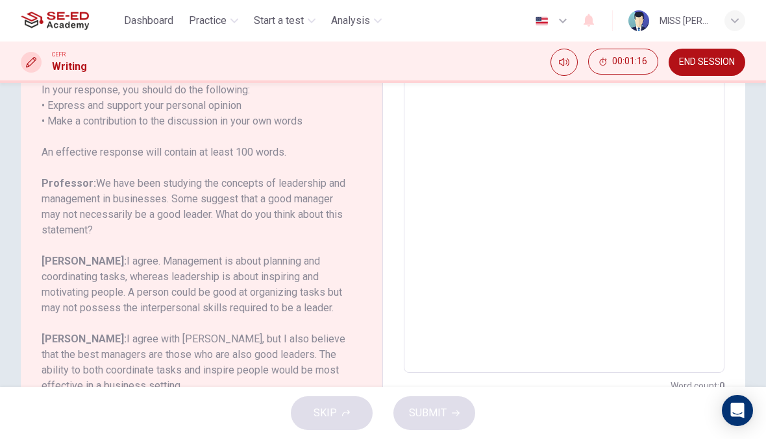
click at [209, 344] on h6 "[PERSON_NAME]: I agree with [PERSON_NAME], but I also believe that the best man…" at bounding box center [194, 363] width 304 height 62
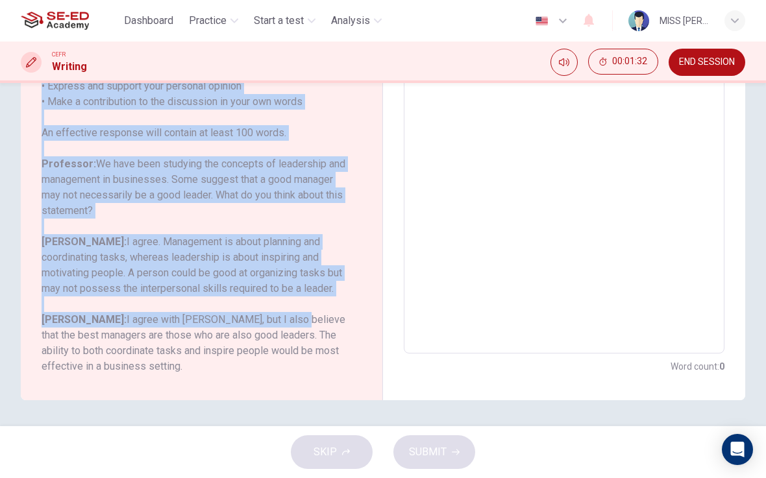
scroll to position [234, 0]
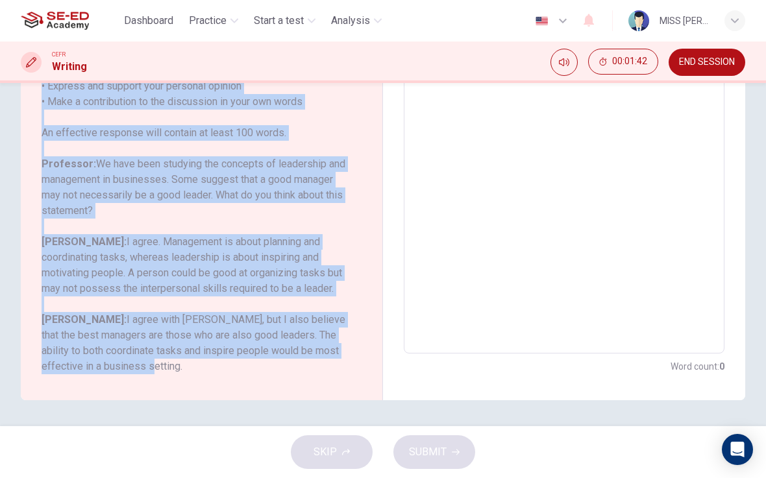
click at [723, 57] on span "END SESSION" at bounding box center [707, 62] width 56 height 10
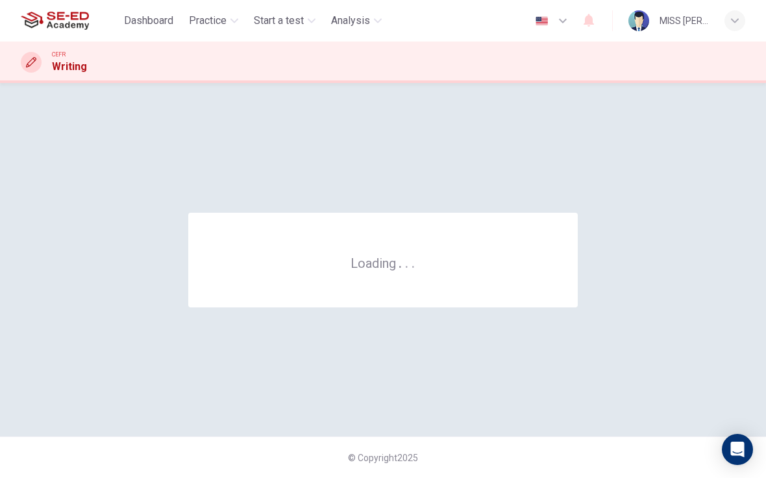
scroll to position [0, 0]
